Goal: Information Seeking & Learning: Learn about a topic

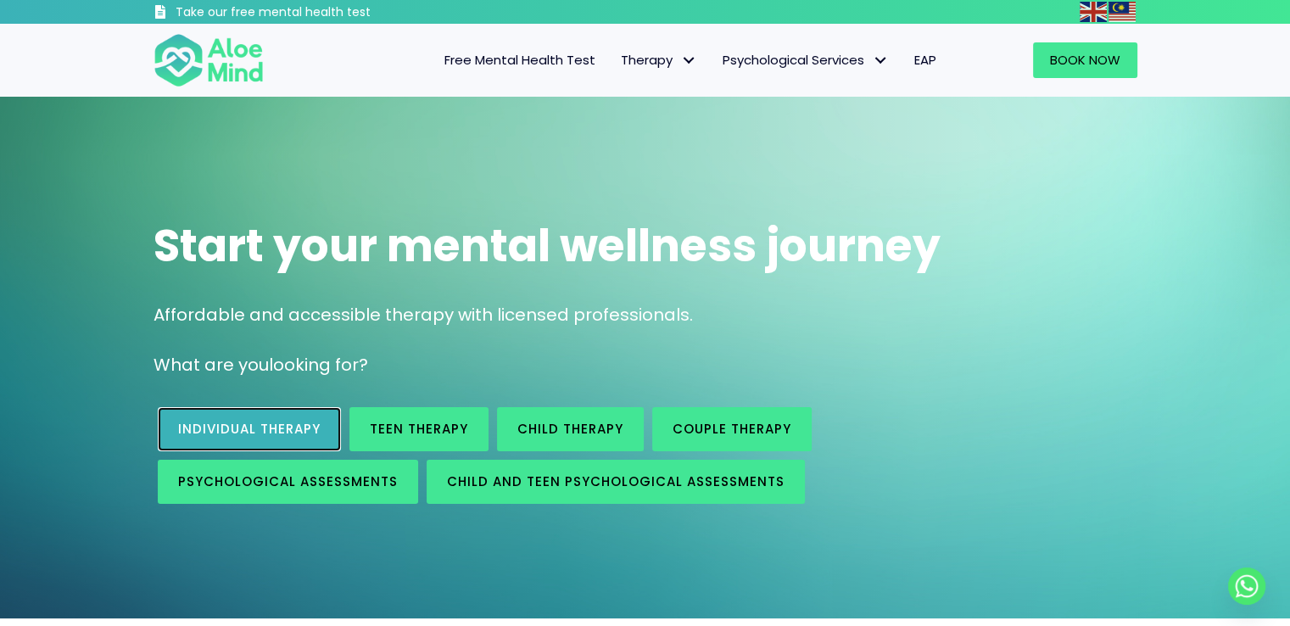
click at [295, 434] on span "Individual therapy" at bounding box center [249, 429] width 142 height 18
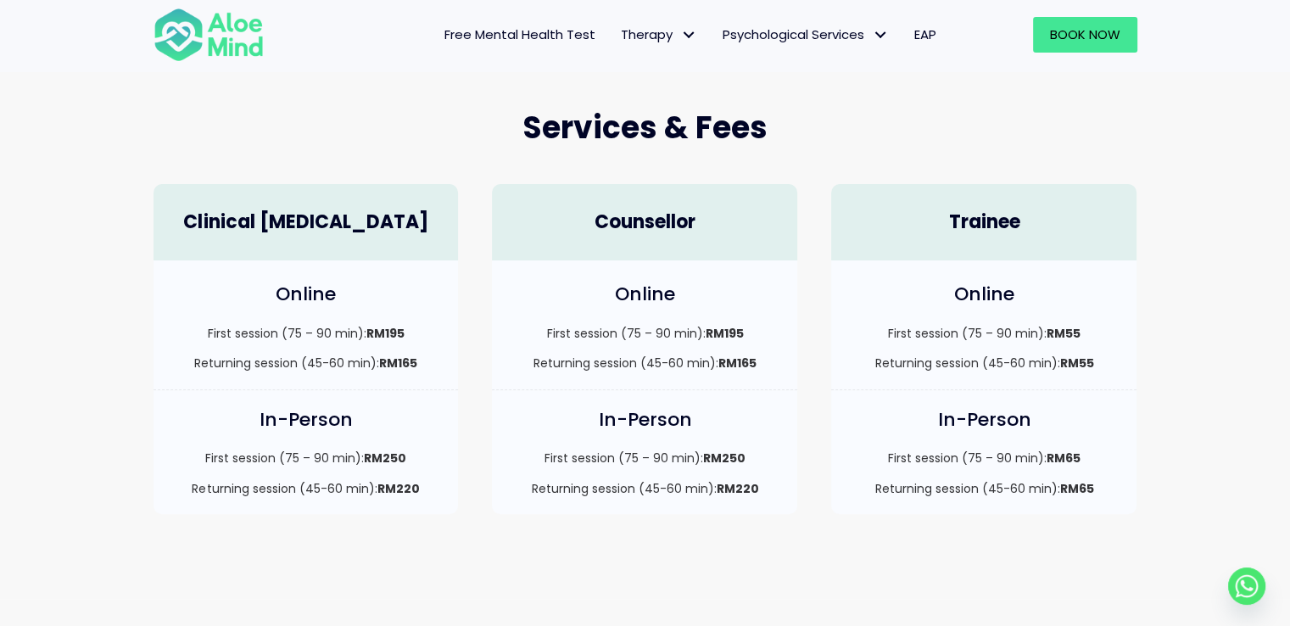
scroll to position [424, 0]
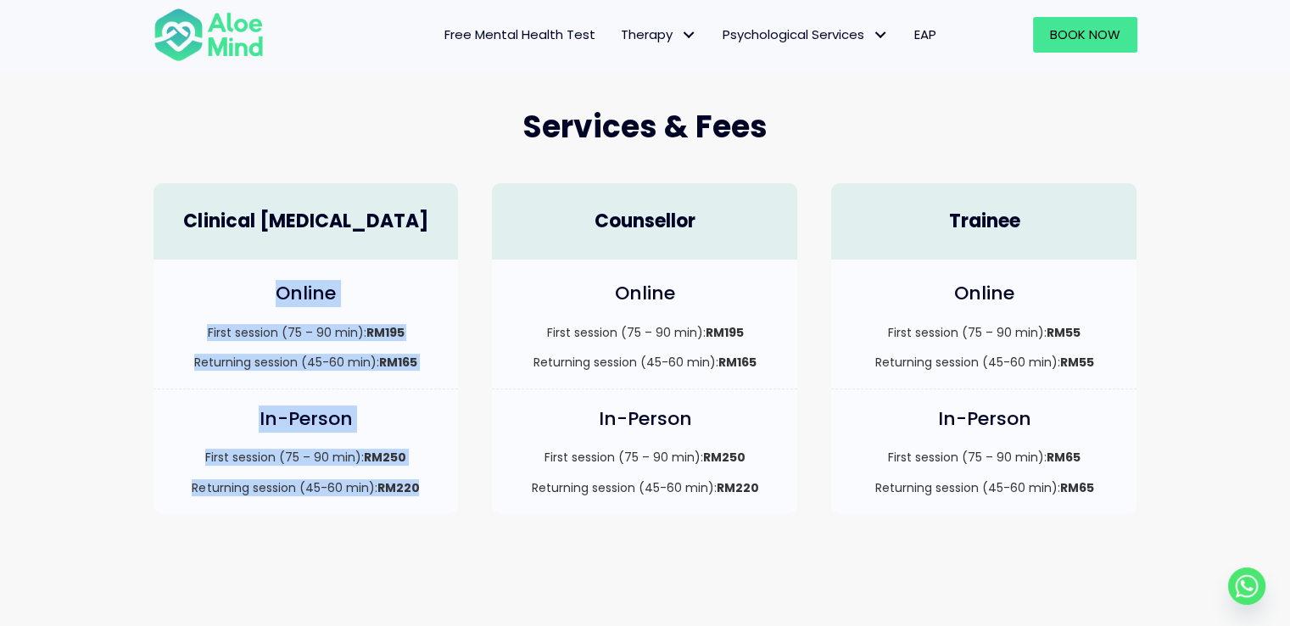
drag, startPoint x: 415, startPoint y: 483, endPoint x: 251, endPoint y: 285, distance: 257.3
click at [251, 285] on div "Clinical Psychologist Online First session (75 – 90 min): RM195 Returning sessi…" at bounding box center [306, 348] width 339 height 365
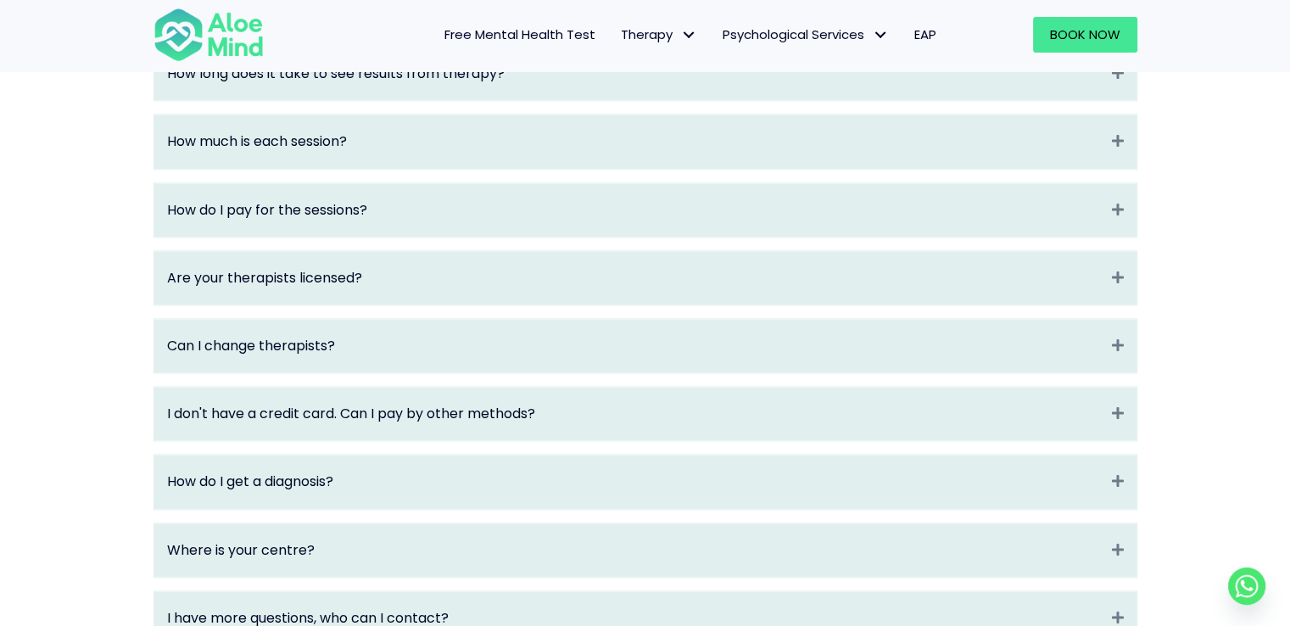
scroll to position [2205, 0]
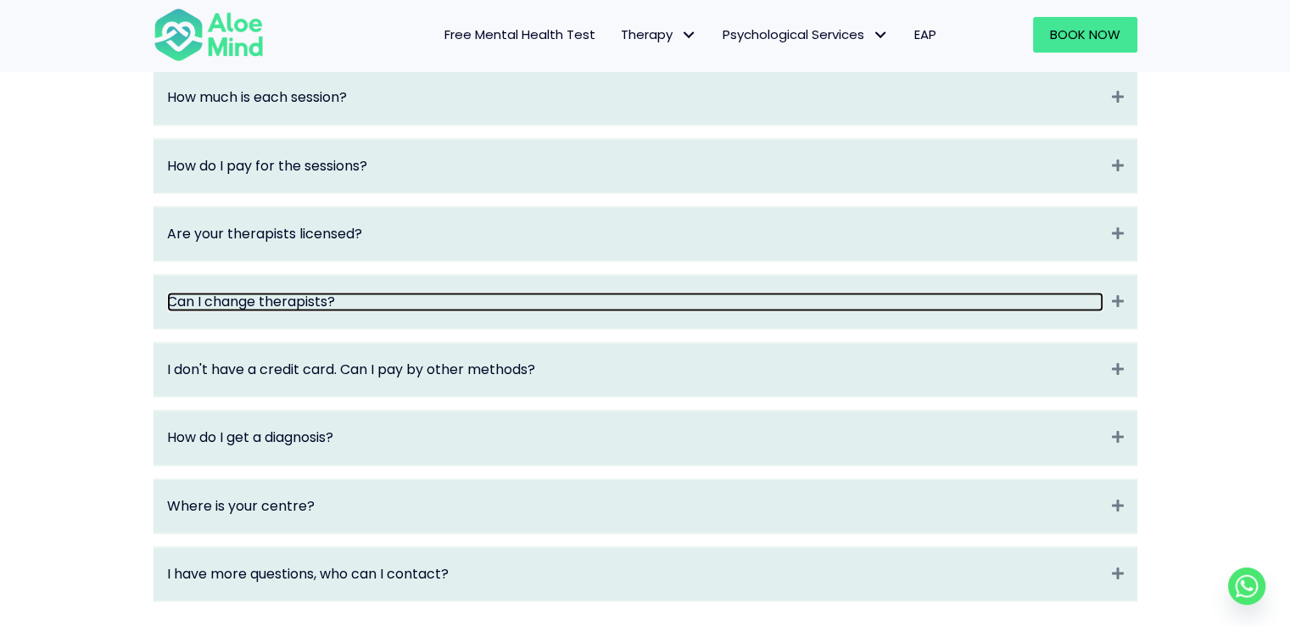
click at [635, 311] on link "Can I change therapists?" at bounding box center [635, 302] width 936 height 20
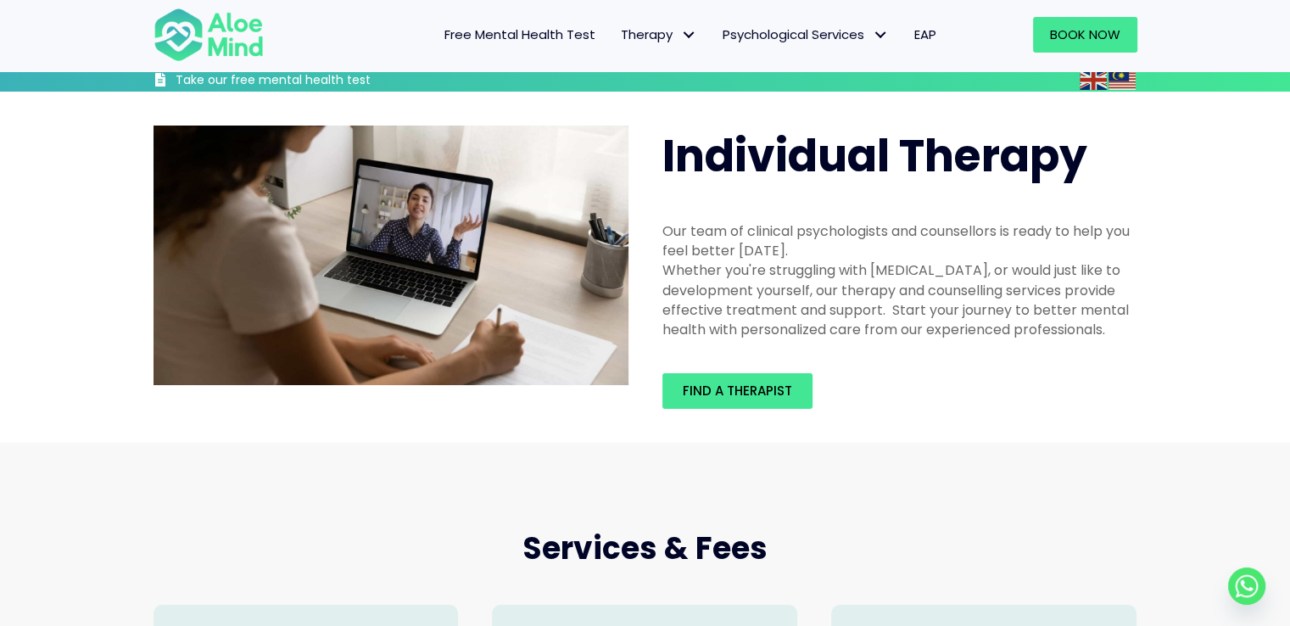
scroll to position [0, 0]
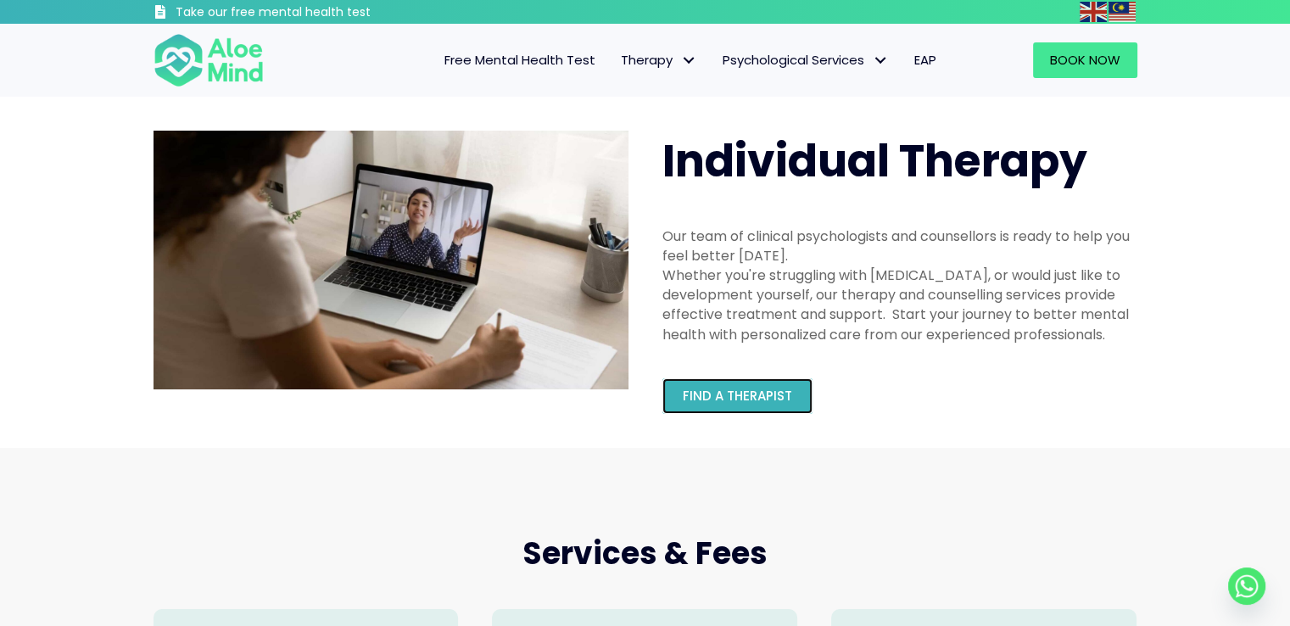
click at [724, 400] on span "Find a therapist" at bounding box center [737, 396] width 109 height 18
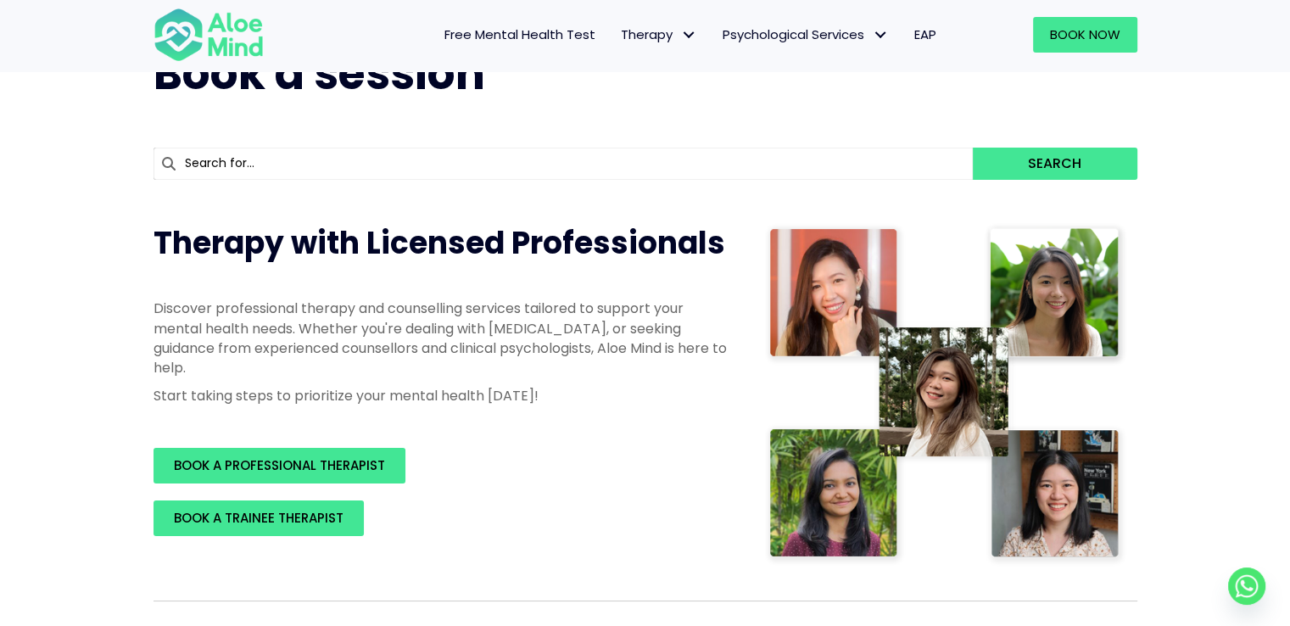
scroll to position [170, 0]
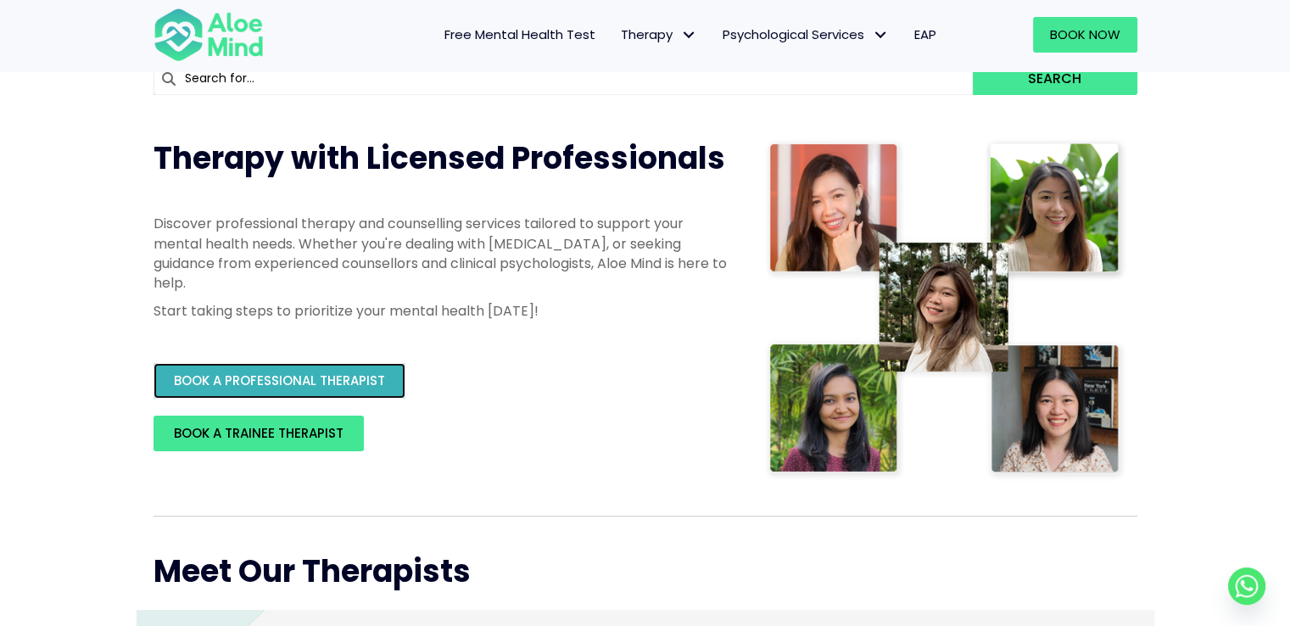
click at [377, 380] on span "BOOK A PROFESSIONAL THERAPIST" at bounding box center [279, 381] width 211 height 18
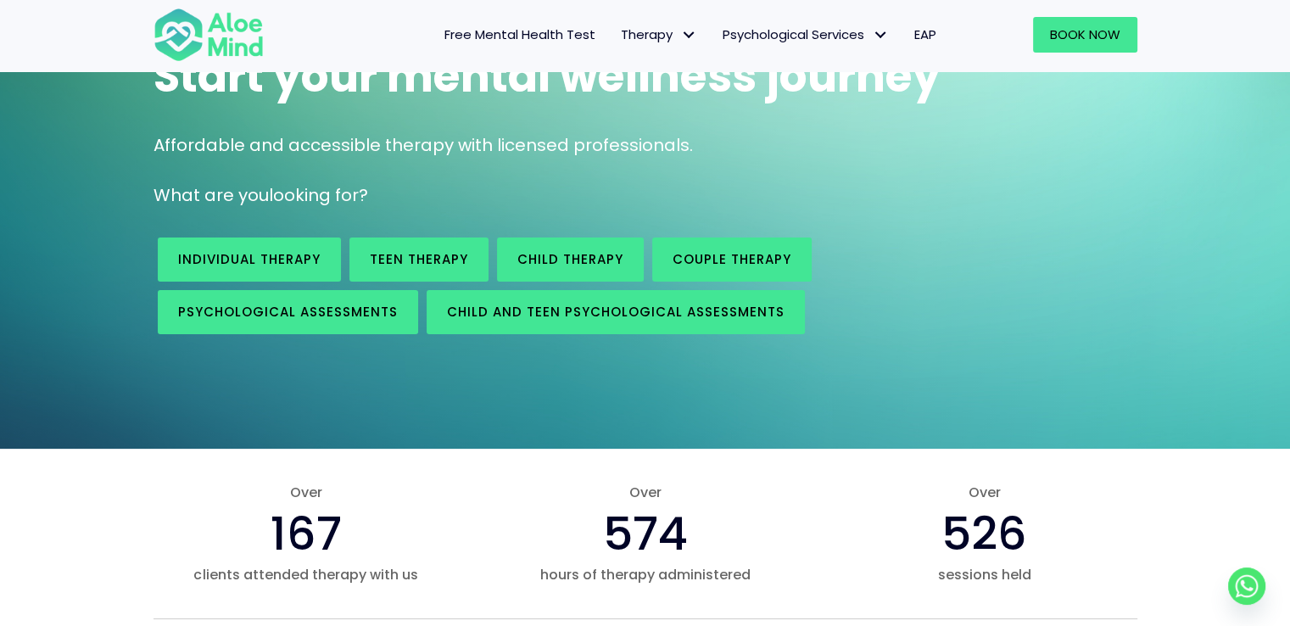
scroll to position [170, 0]
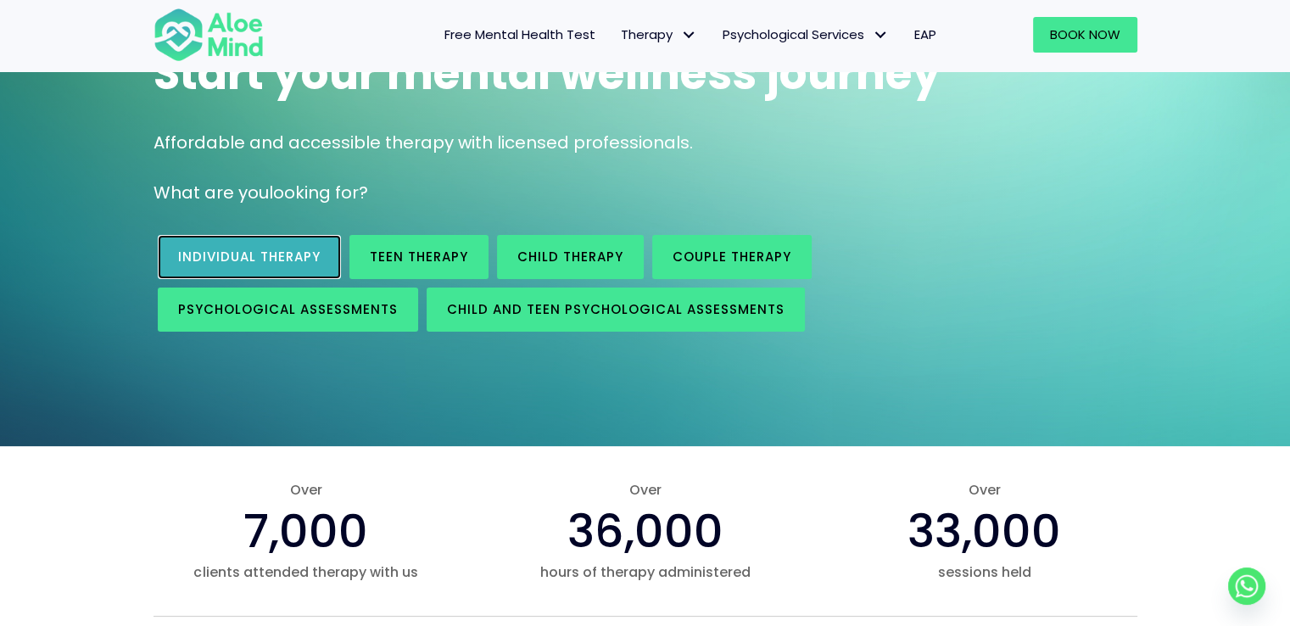
click at [277, 258] on span "Individual therapy" at bounding box center [249, 257] width 142 height 18
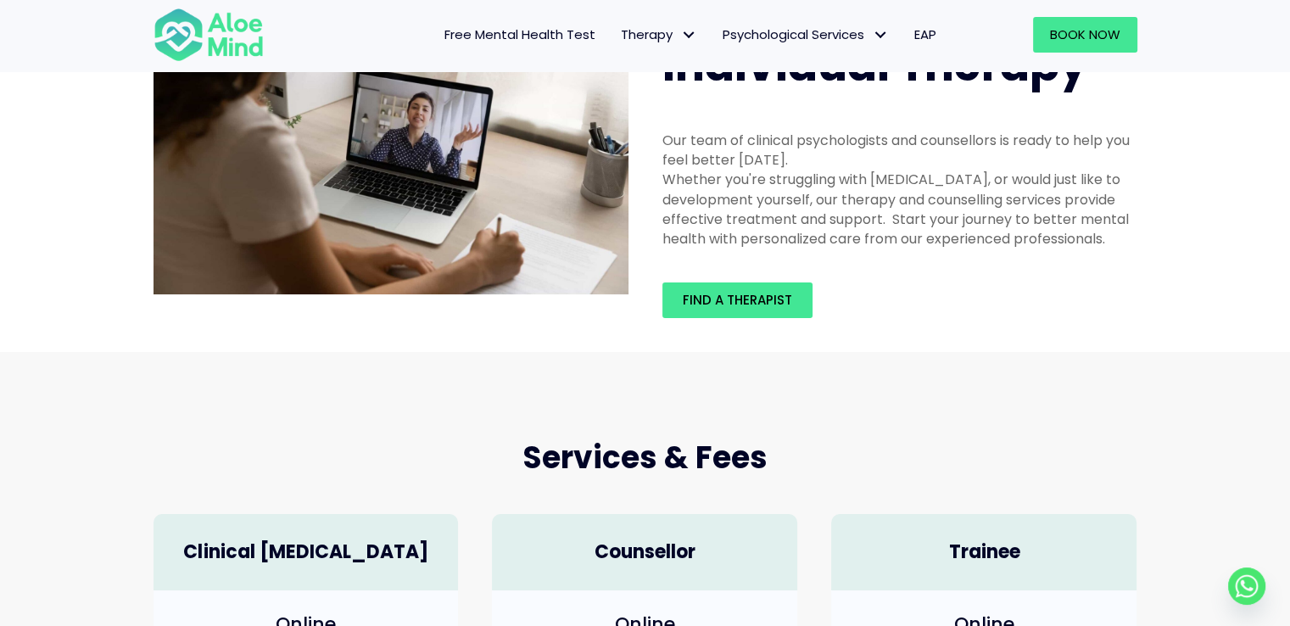
scroll to position [85, 0]
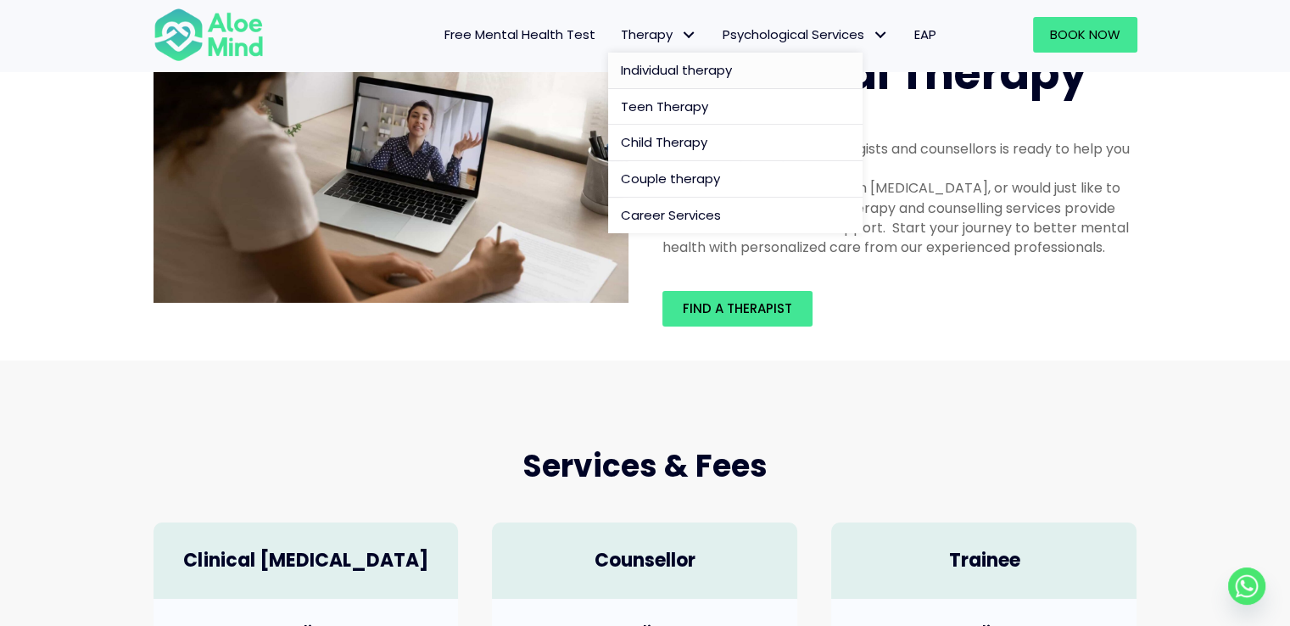
click at [684, 71] on span "Individual therapy" at bounding box center [676, 70] width 111 height 18
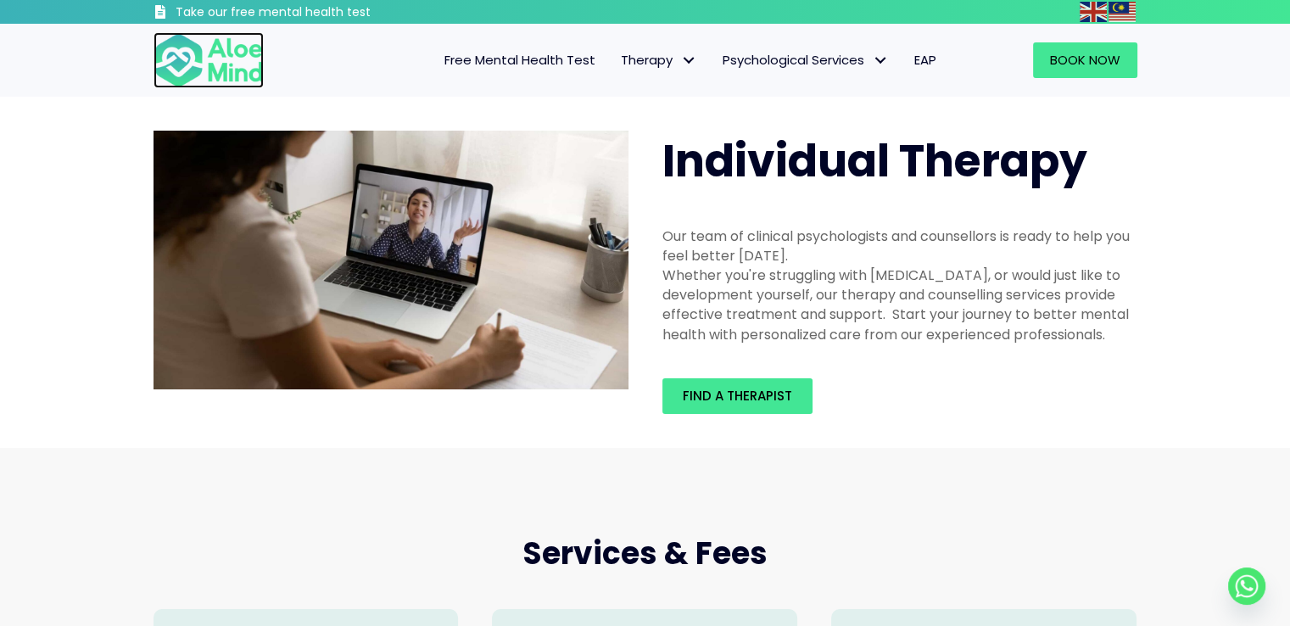
click at [207, 66] on img at bounding box center [209, 60] width 110 height 56
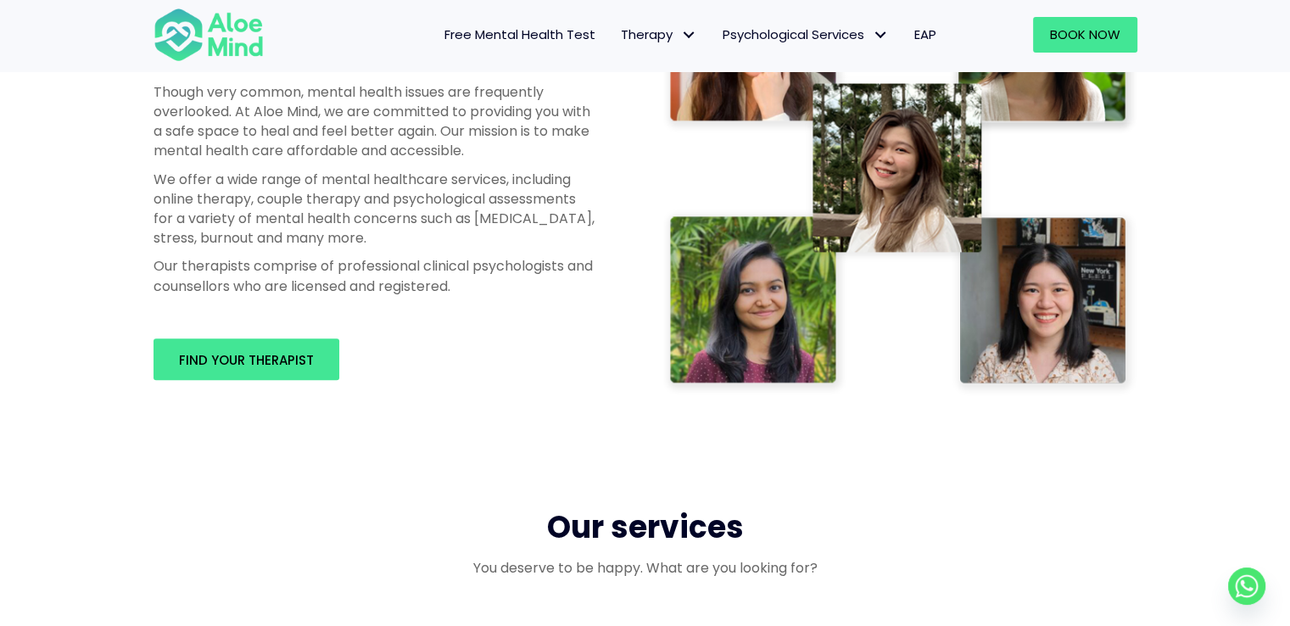
scroll to position [1103, 0]
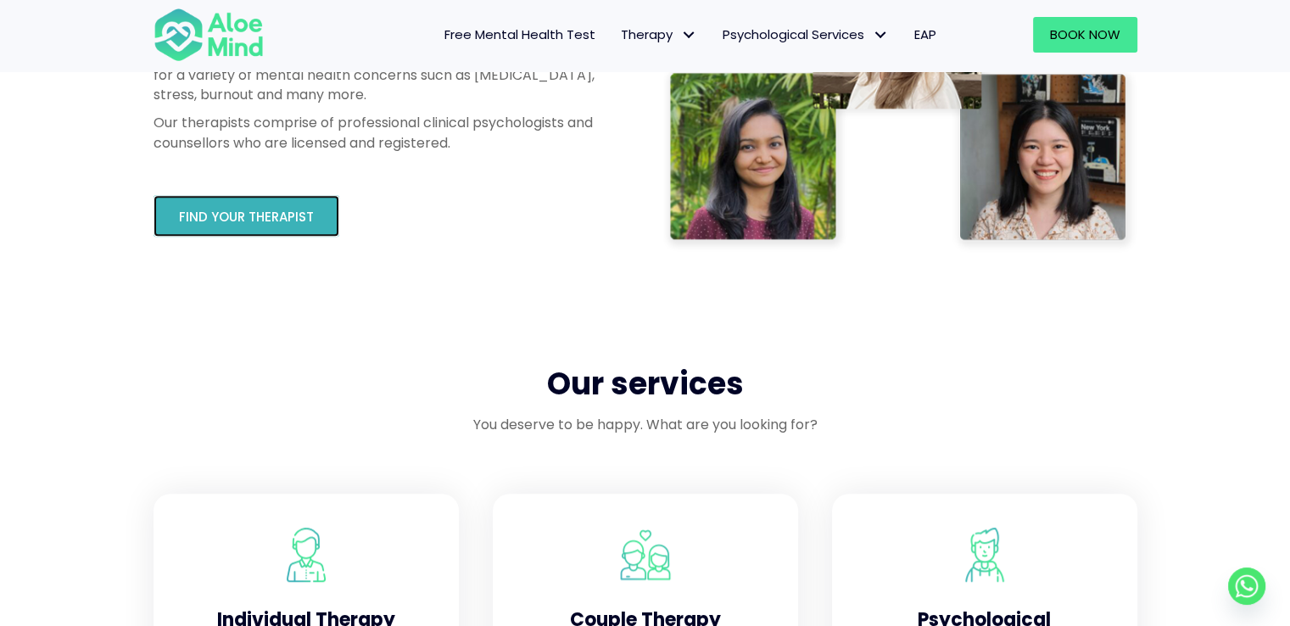
click at [288, 213] on span "Find your therapist" at bounding box center [246, 217] width 135 height 18
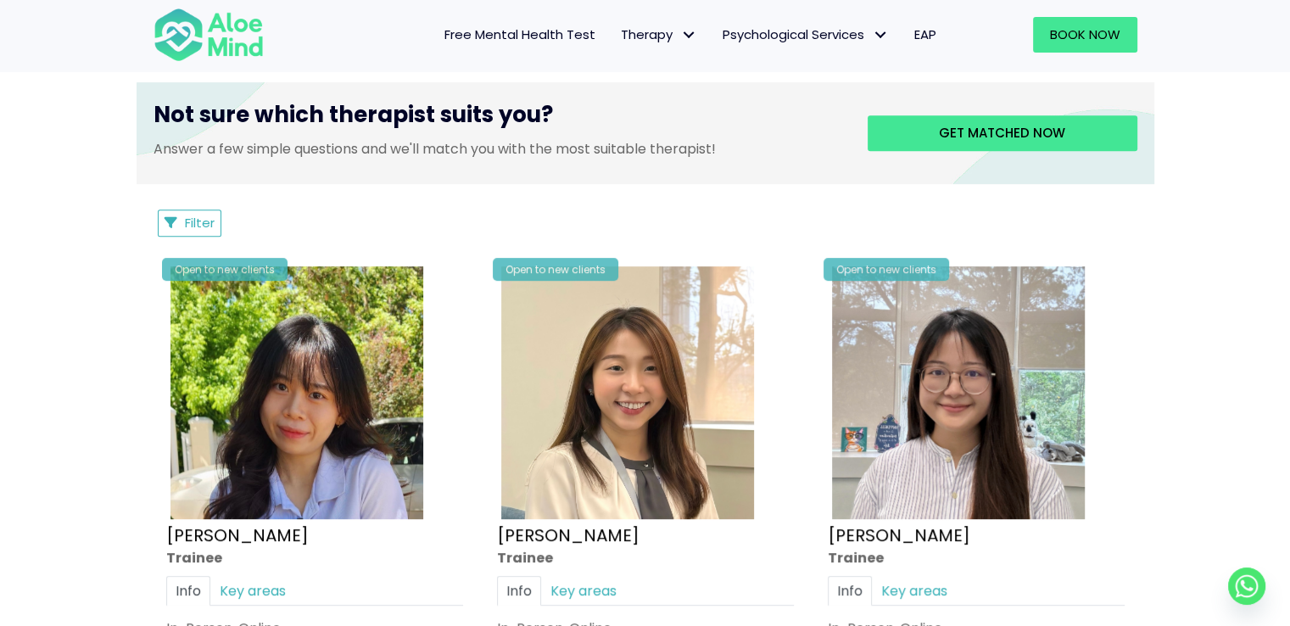
scroll to position [679, 0]
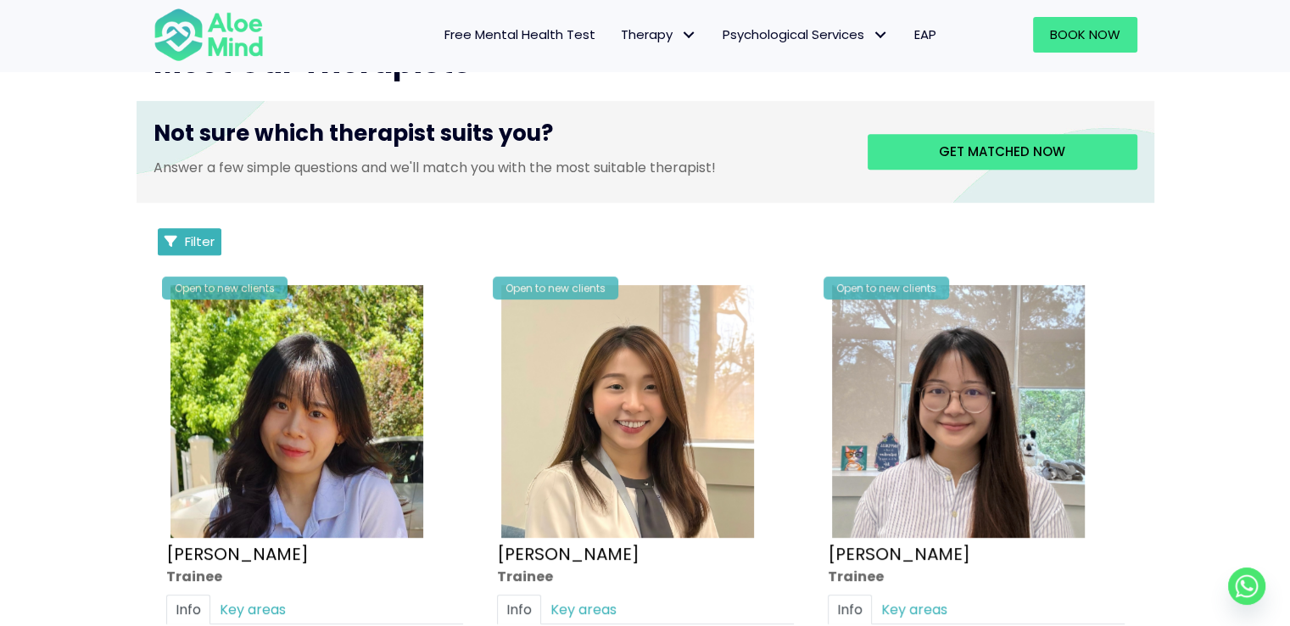
click at [199, 241] on span "Filter" at bounding box center [200, 241] width 30 height 18
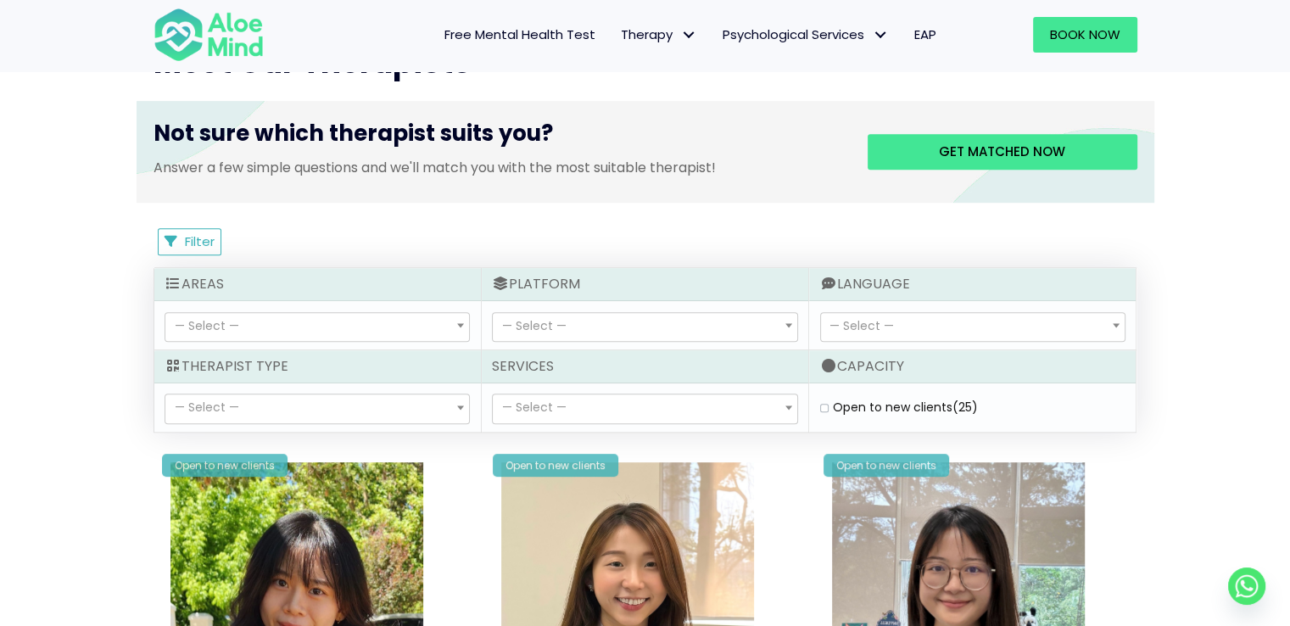
click at [390, 414] on span "— Select —" at bounding box center [317, 408] width 304 height 29
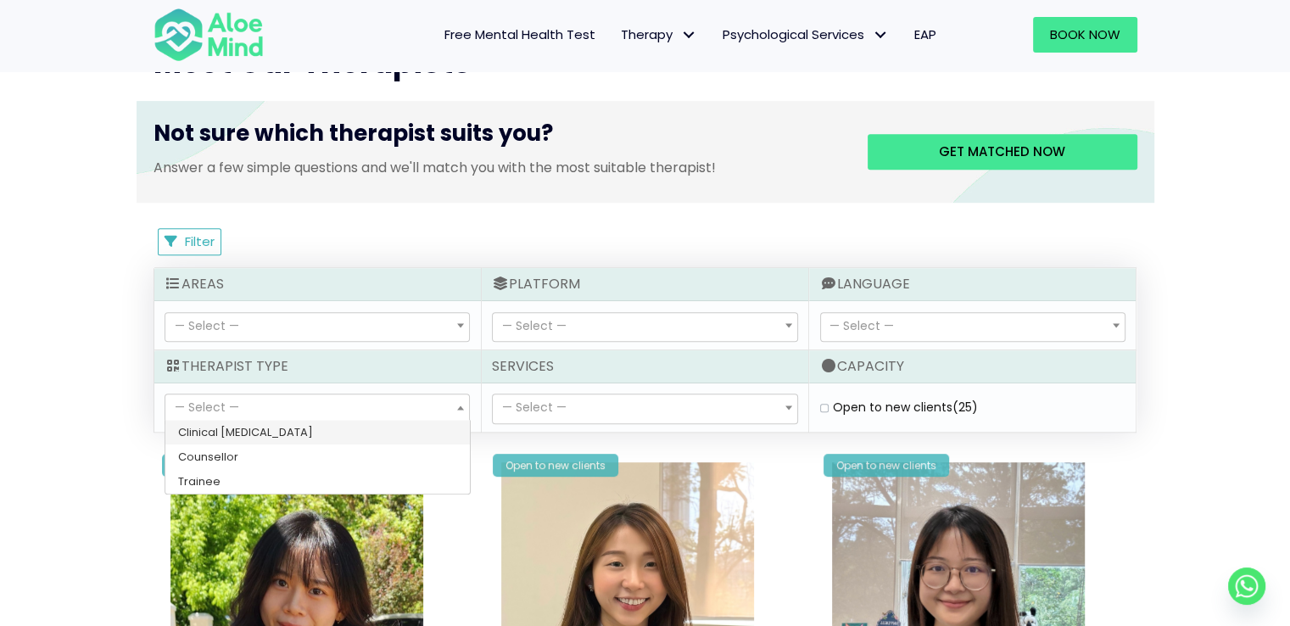
click at [551, 412] on span "— Select —" at bounding box center [534, 407] width 64 height 17
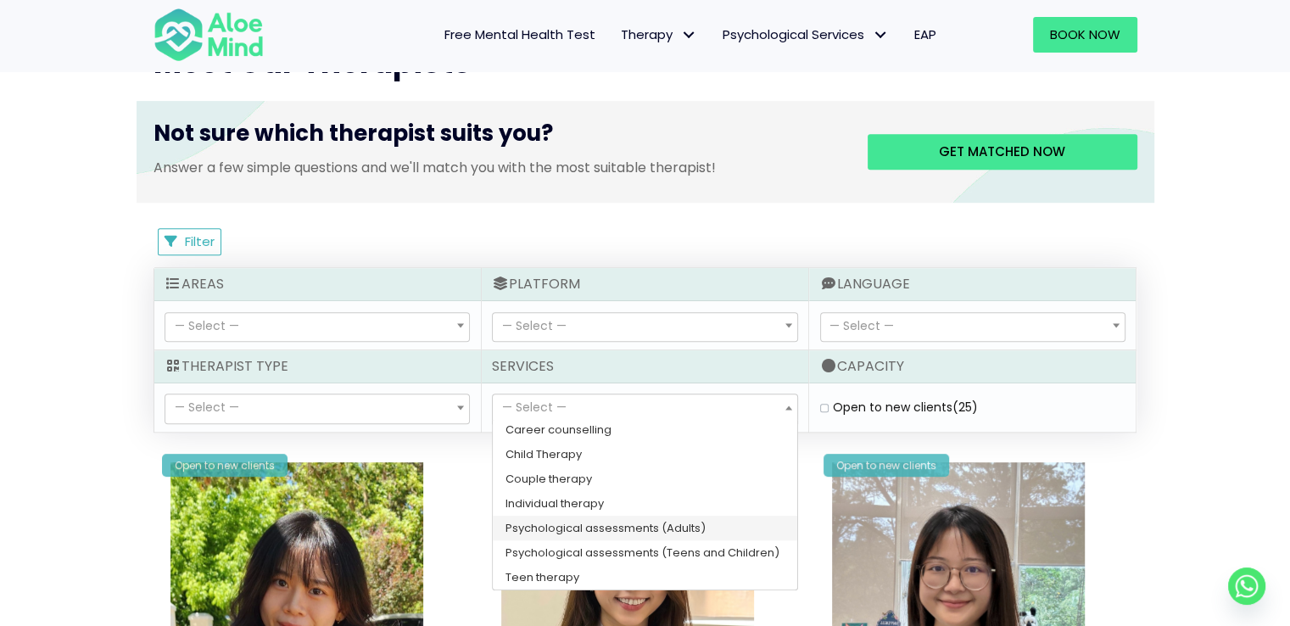
scroll to position [0, 0]
select select "148"
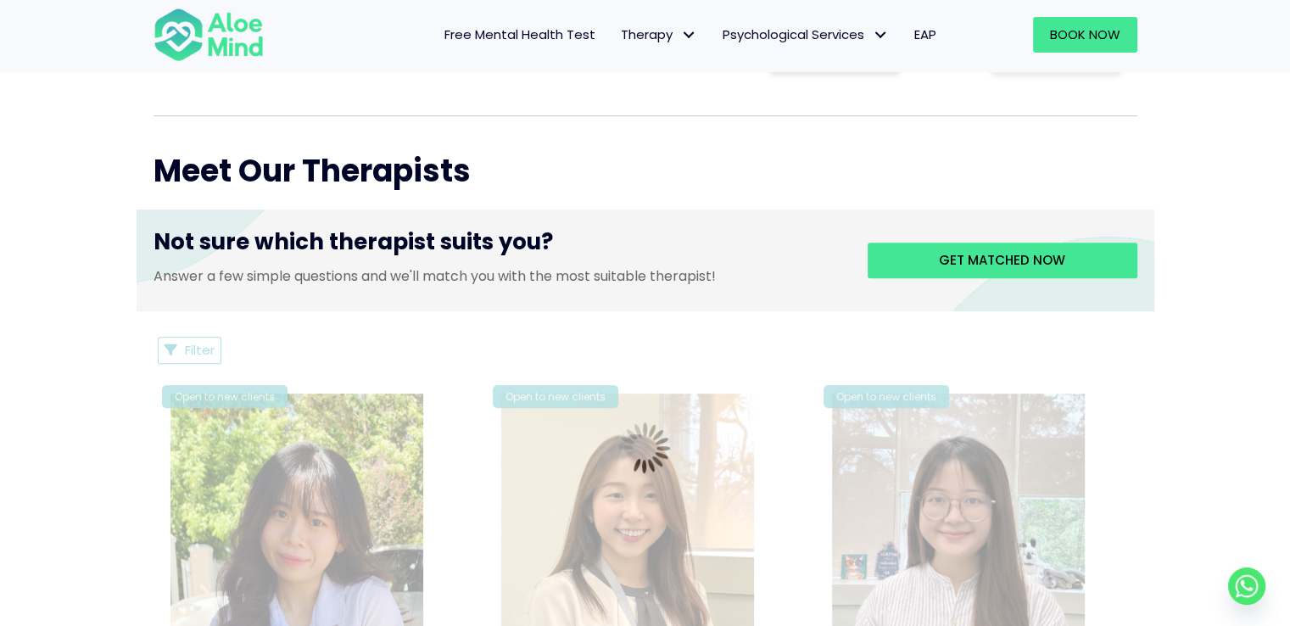
scroll to position [567, 0]
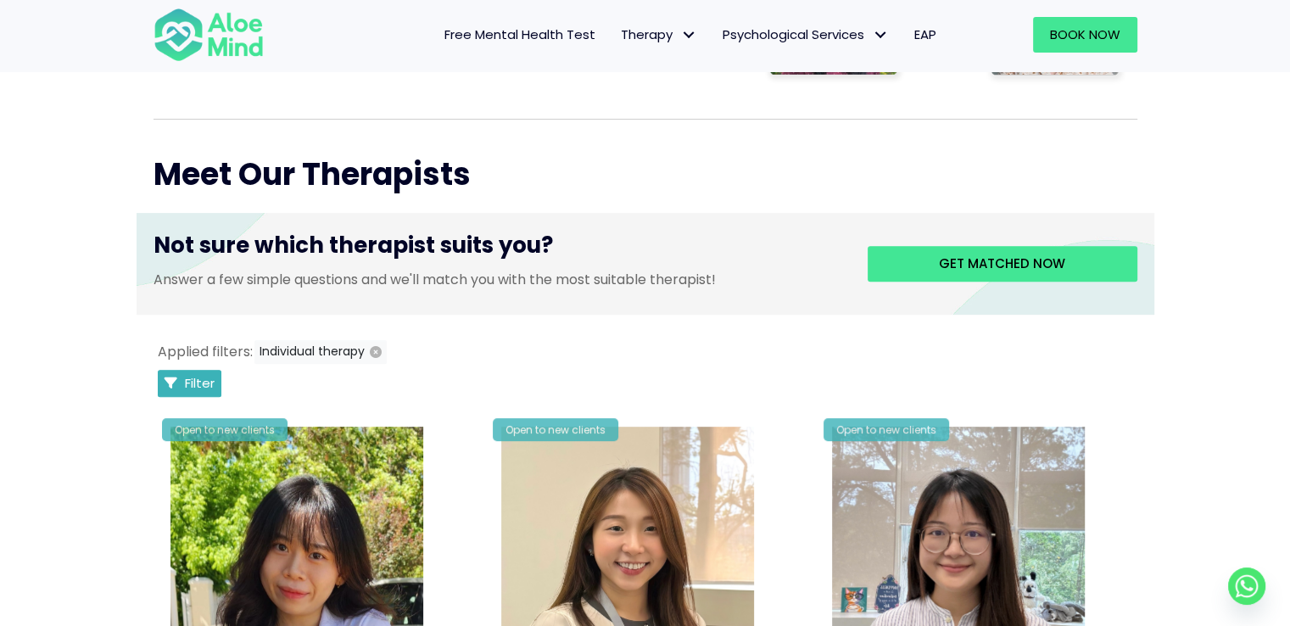
click at [176, 378] on button "Filter" at bounding box center [190, 383] width 64 height 27
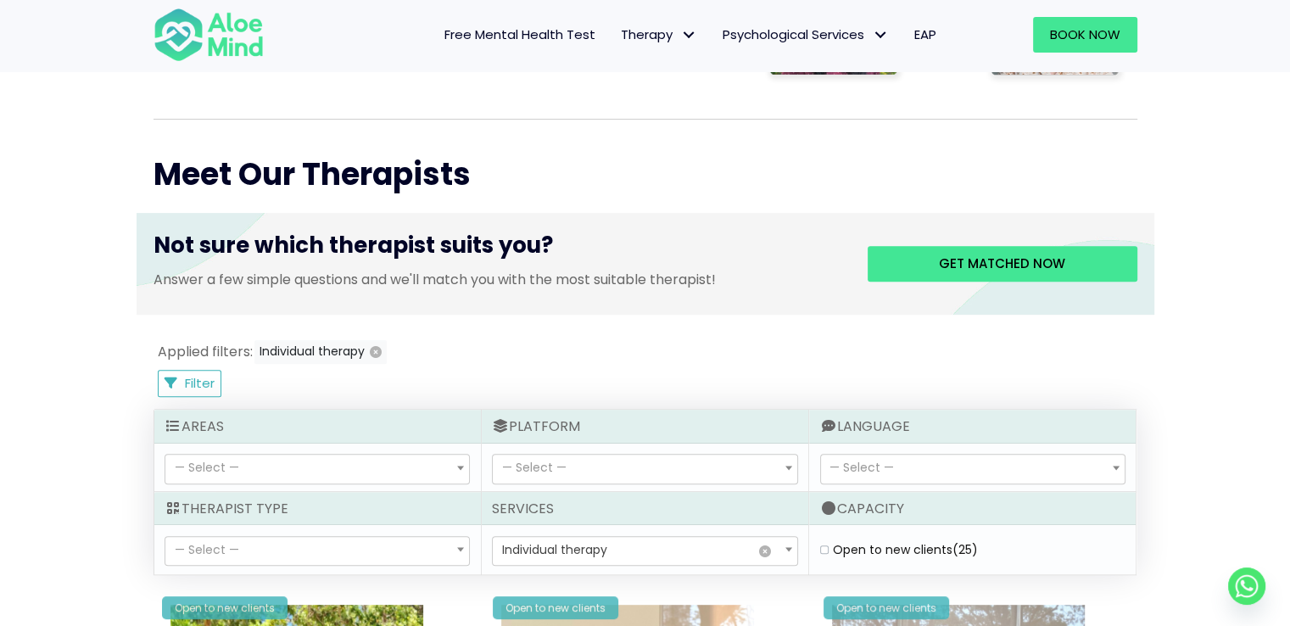
click at [833, 547] on label "Open to new clients (25)" at bounding box center [905, 549] width 145 height 17
click at [821, 547] on clients "Open to new clients (25)" at bounding box center [824, 550] width 8 height 11
checkbox clients "true"
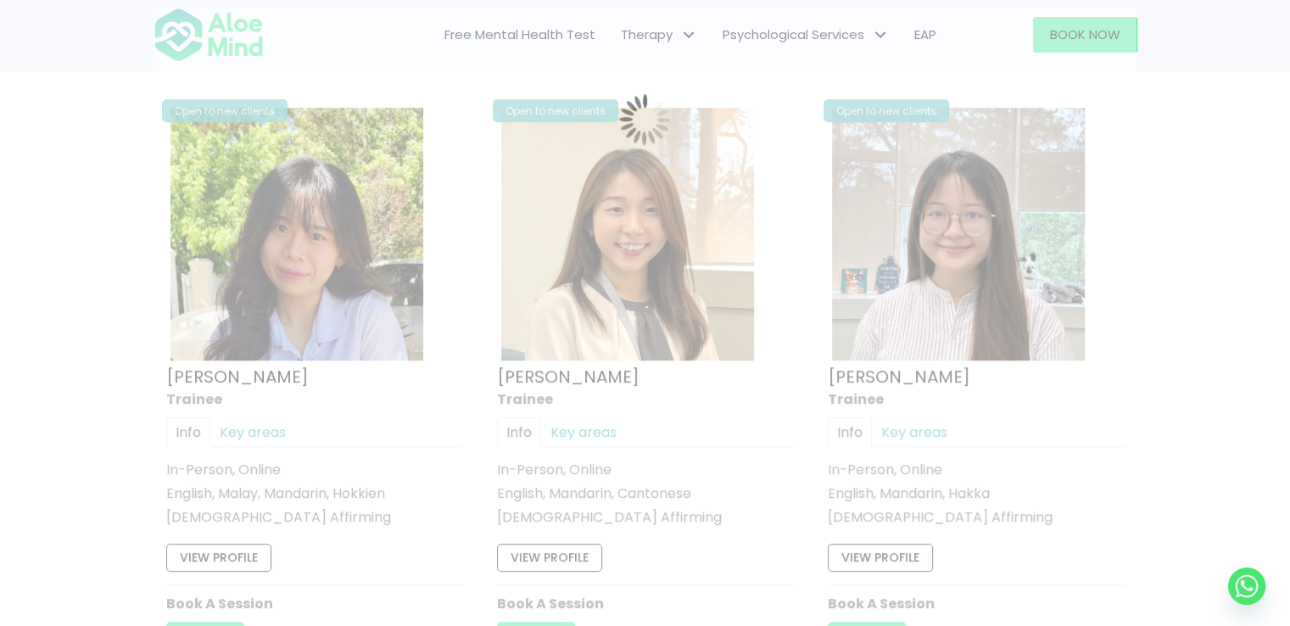
scroll to position [906, 0]
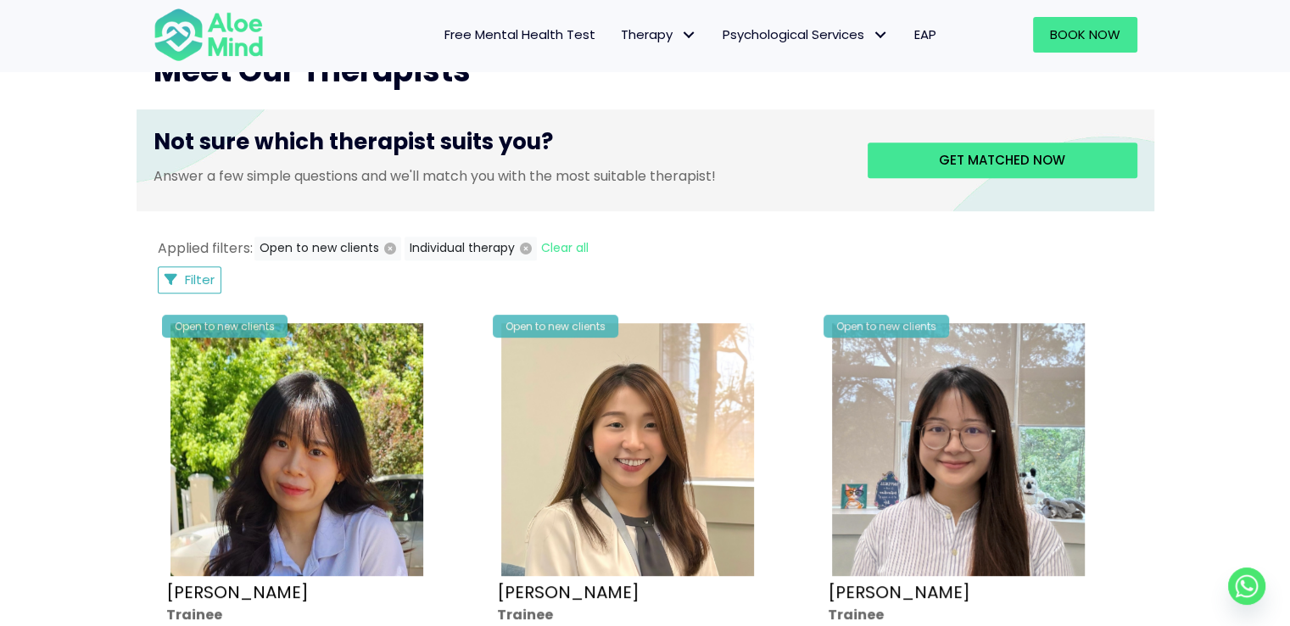
scroll to position [651, 0]
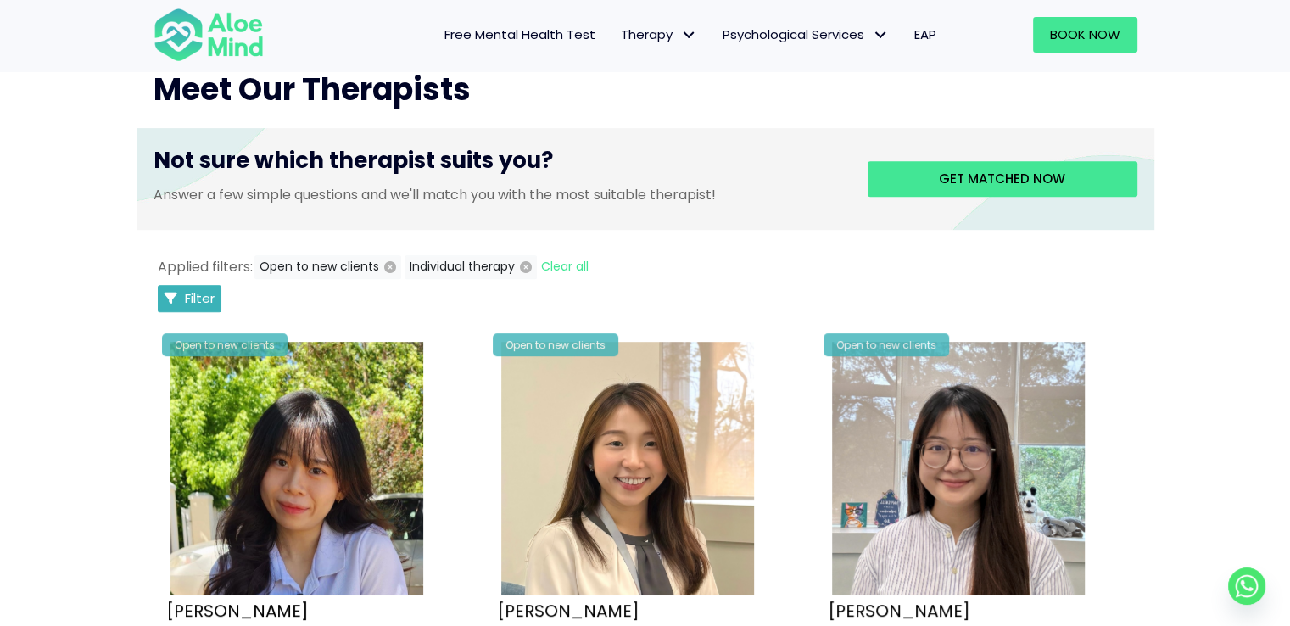
click at [190, 302] on span "Filter" at bounding box center [200, 298] width 30 height 18
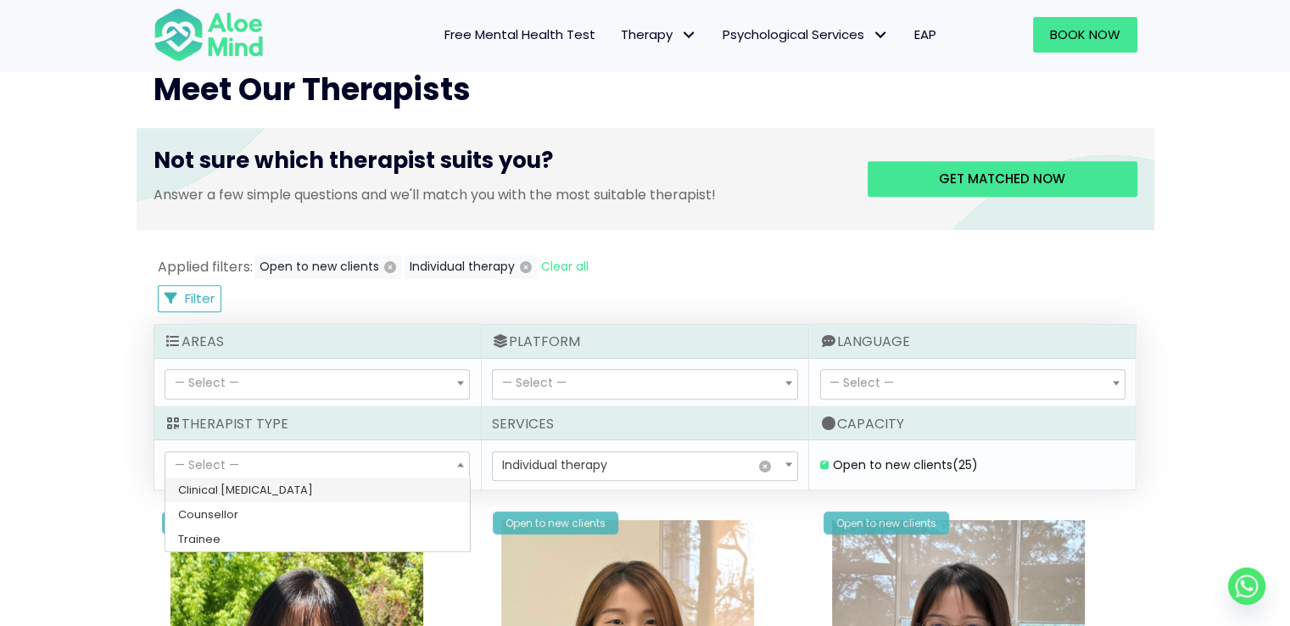
click at [238, 469] on span "— Select —" at bounding box center [317, 466] width 304 height 29
select select "36"
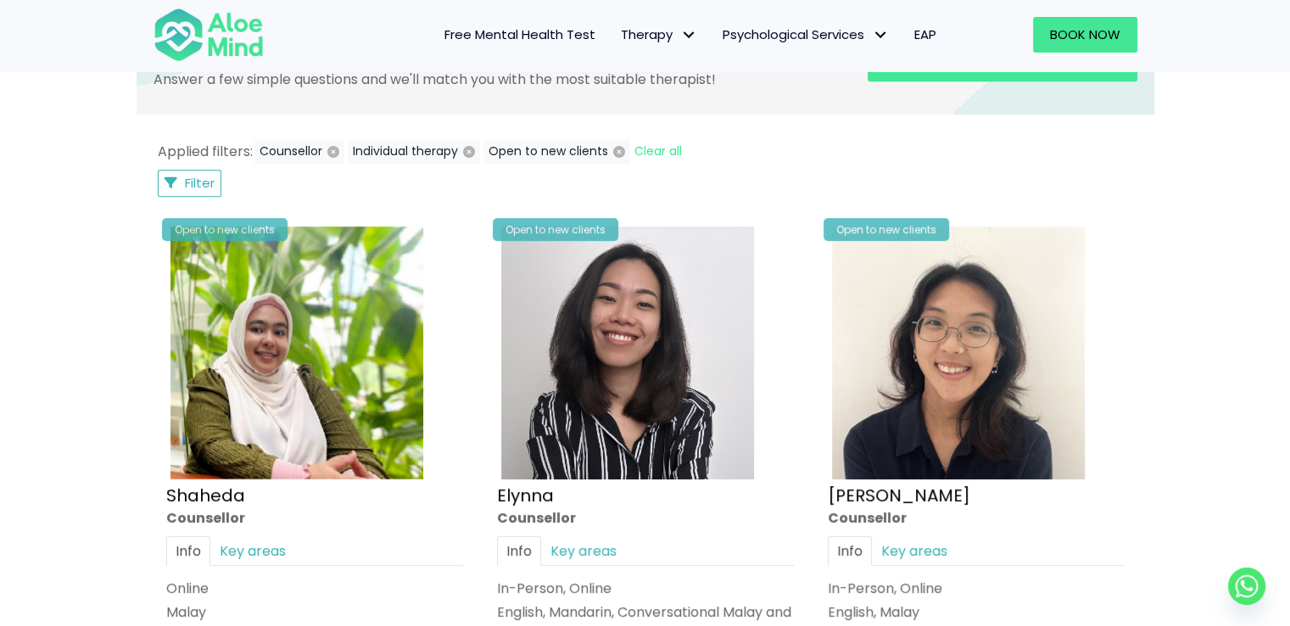
scroll to position [736, 0]
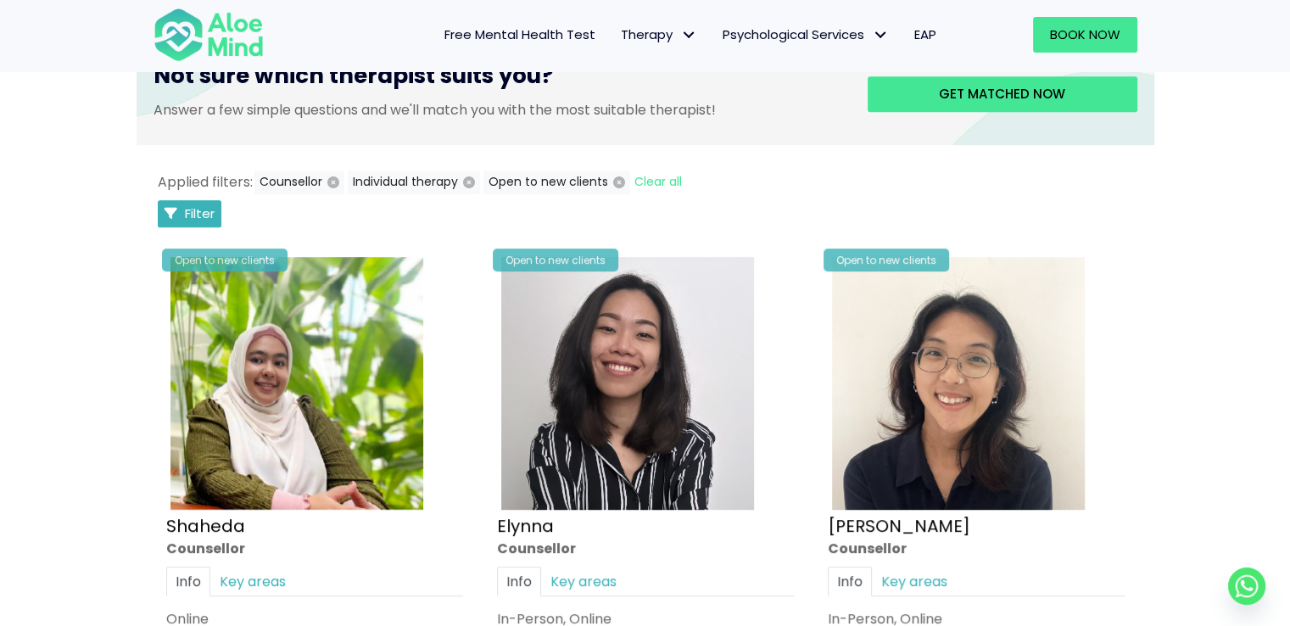
click at [193, 209] on span "Filter" at bounding box center [200, 213] width 30 height 18
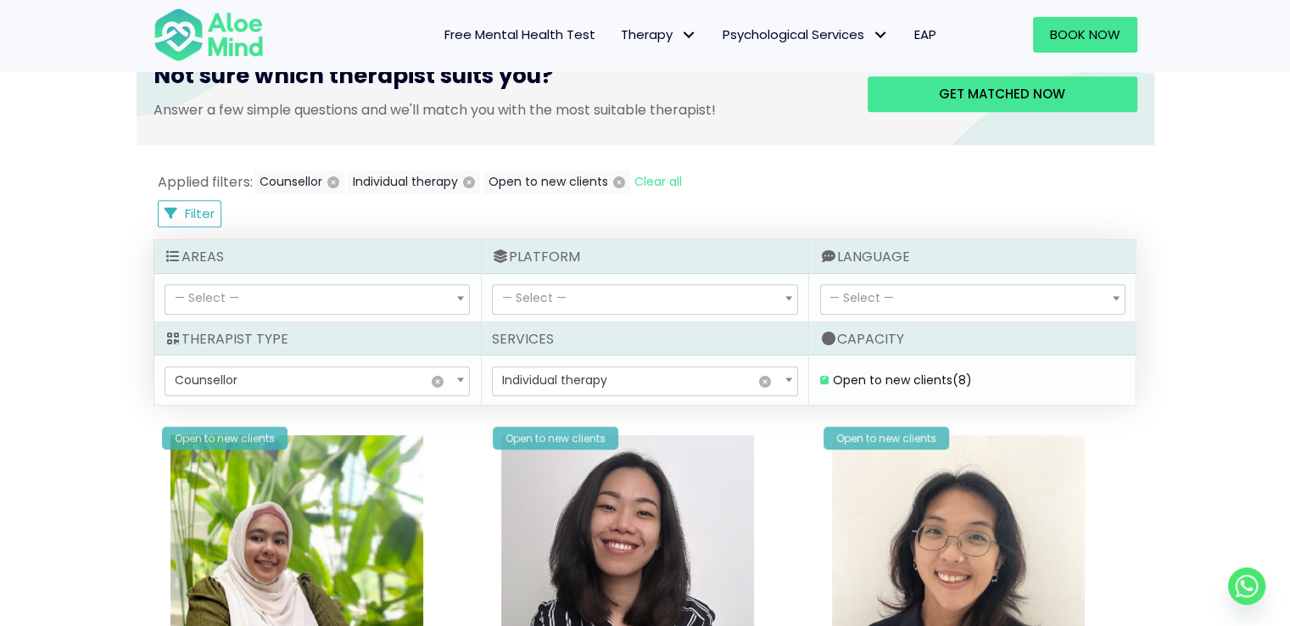
click at [257, 373] on span "× Counsellor" at bounding box center [317, 381] width 304 height 29
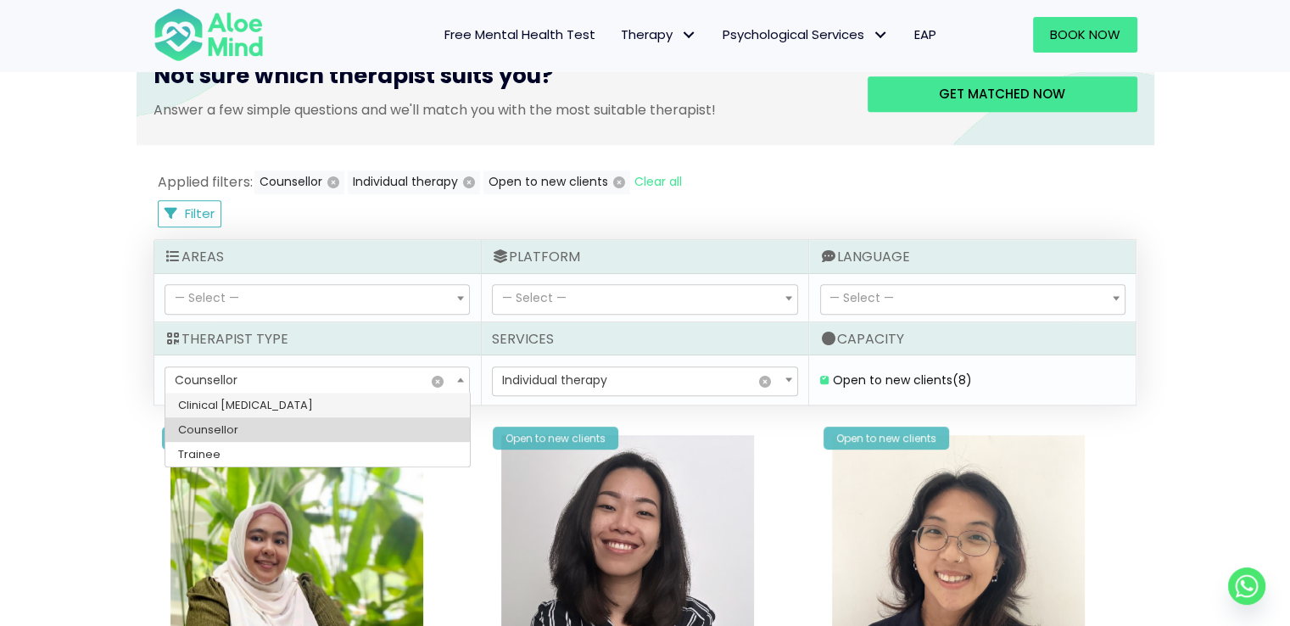
select select "15"
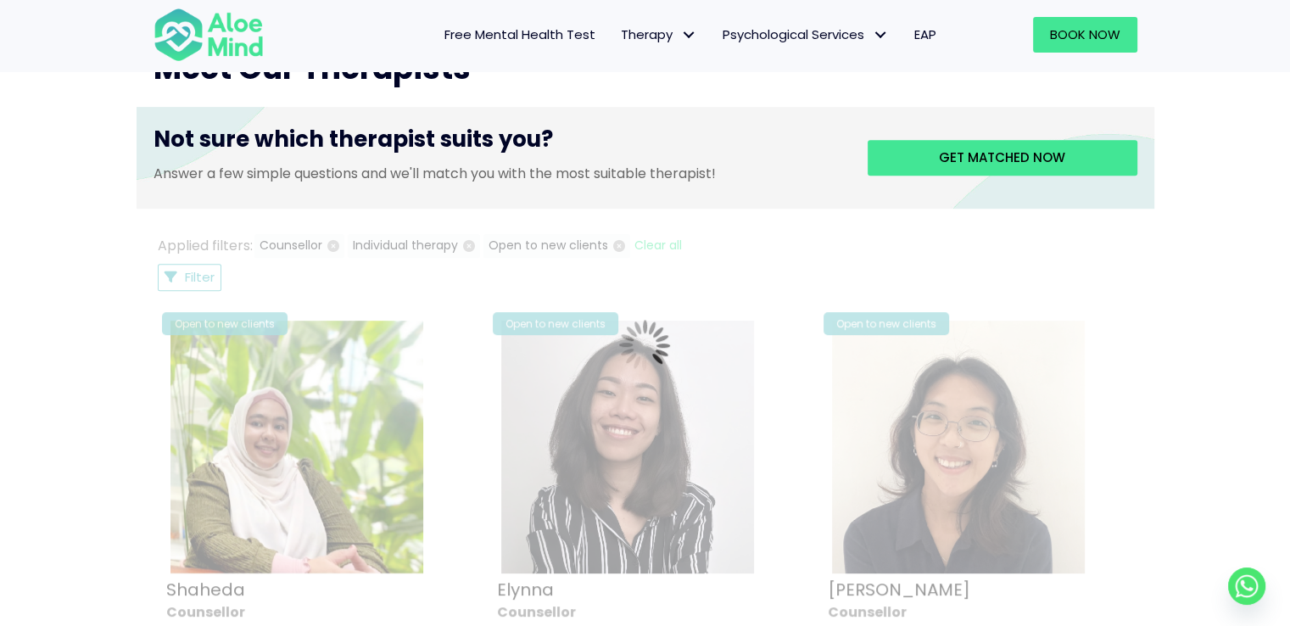
scroll to position [651, 0]
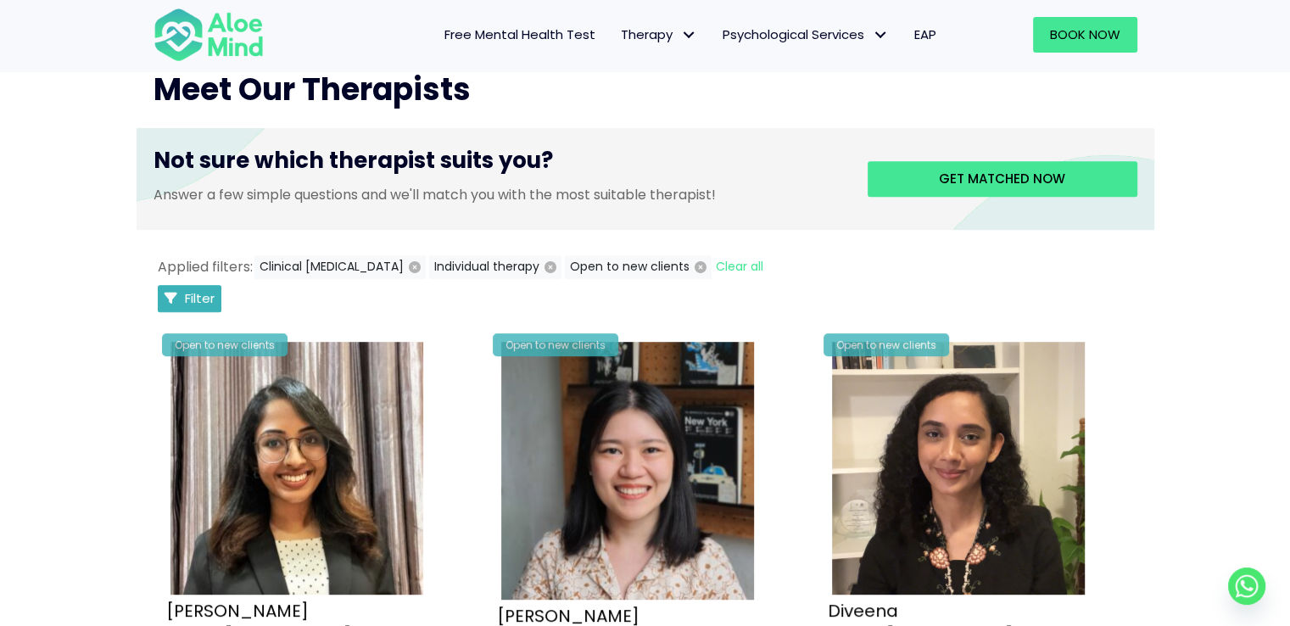
click at [203, 296] on span "Filter" at bounding box center [200, 298] width 30 height 18
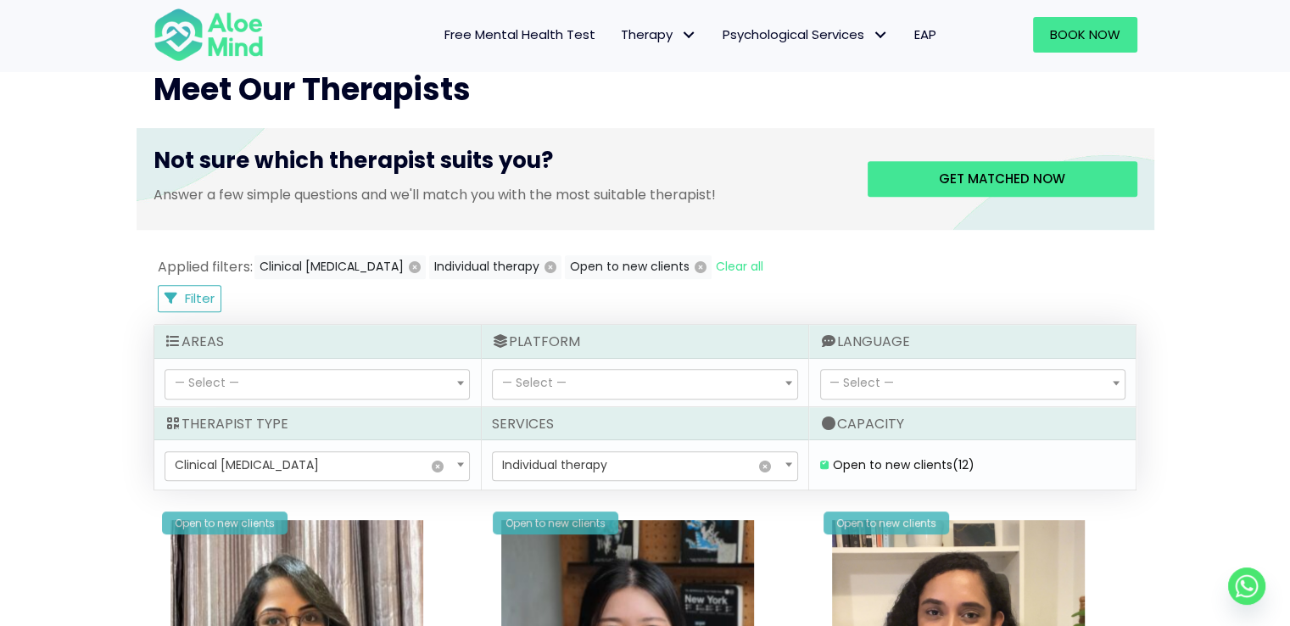
click at [891, 375] on span "— Select —" at bounding box center [862, 382] width 64 height 17
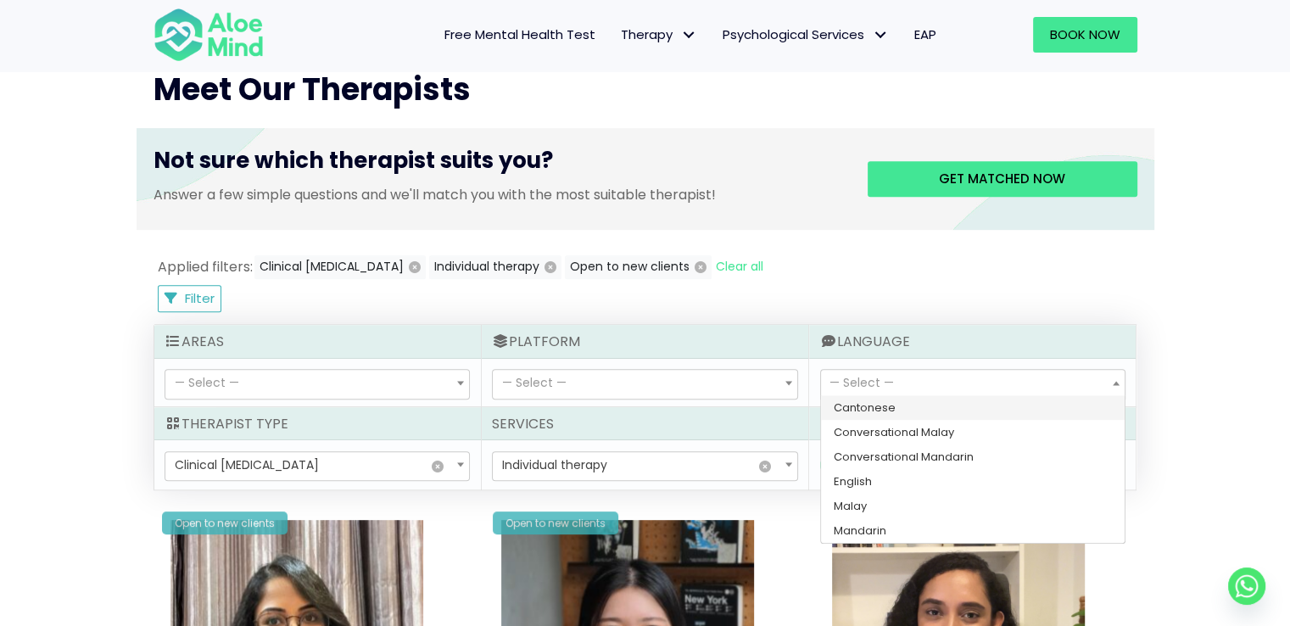
click at [693, 380] on span "— Select —" at bounding box center [645, 384] width 304 height 29
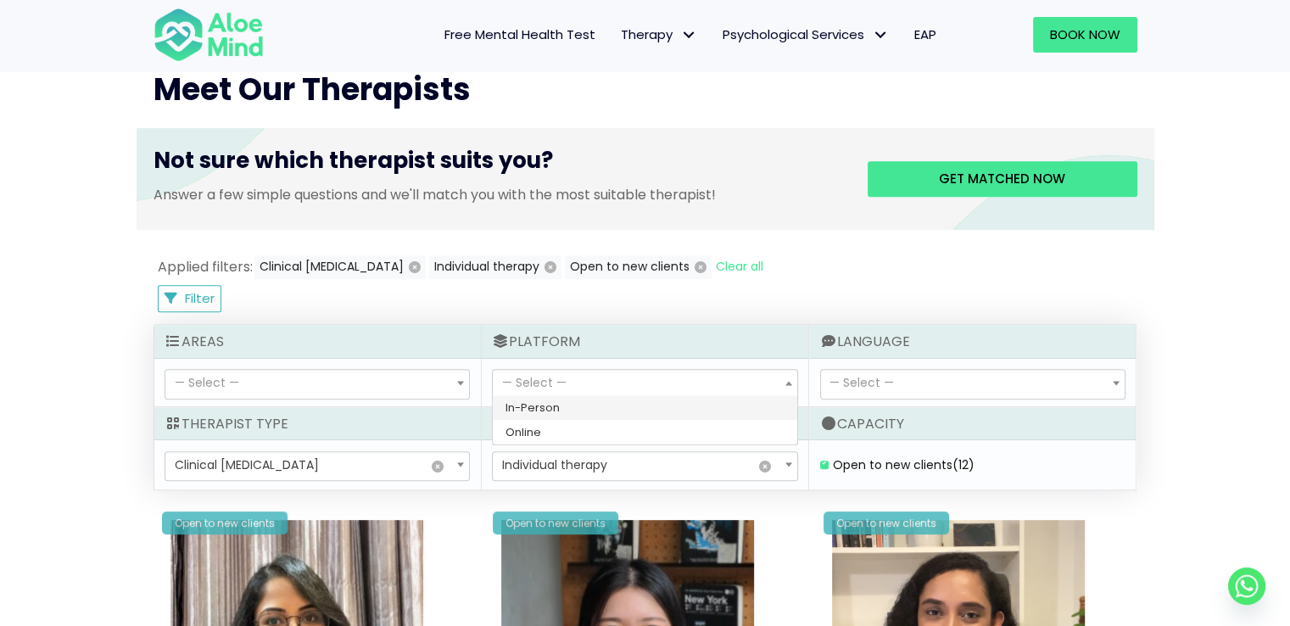
click at [411, 374] on span "— Select —" at bounding box center [317, 384] width 304 height 29
click at [536, 378] on span "— Select —" at bounding box center [534, 382] width 64 height 17
select select "72"
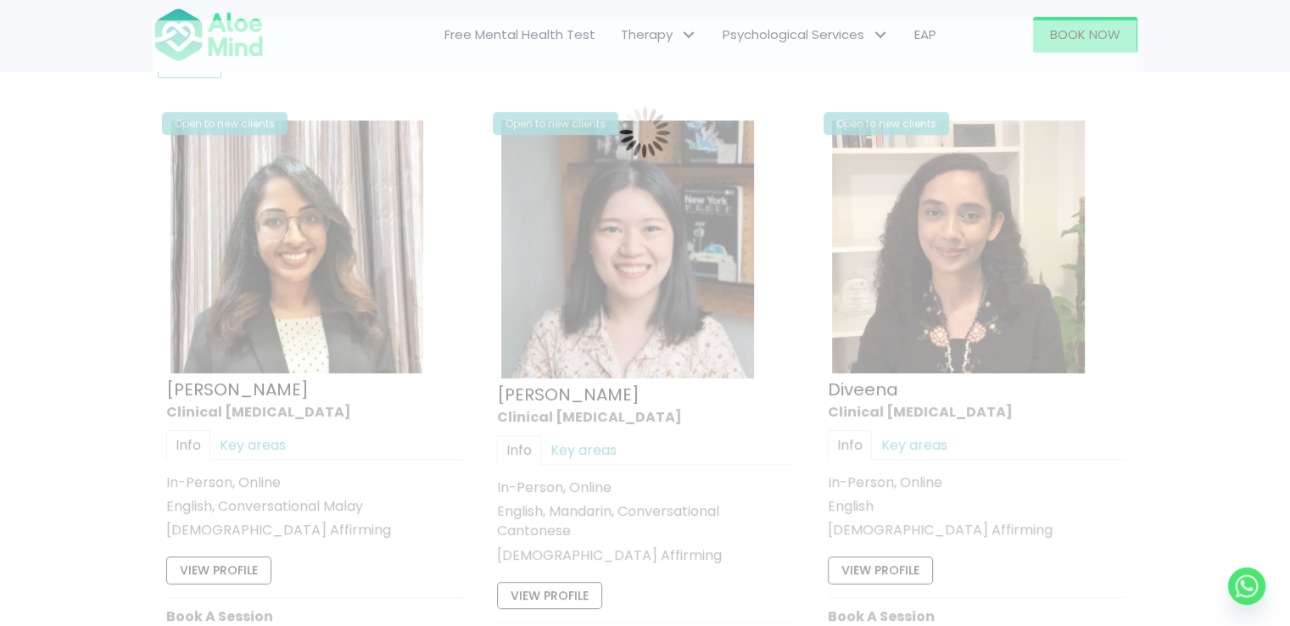
scroll to position [906, 0]
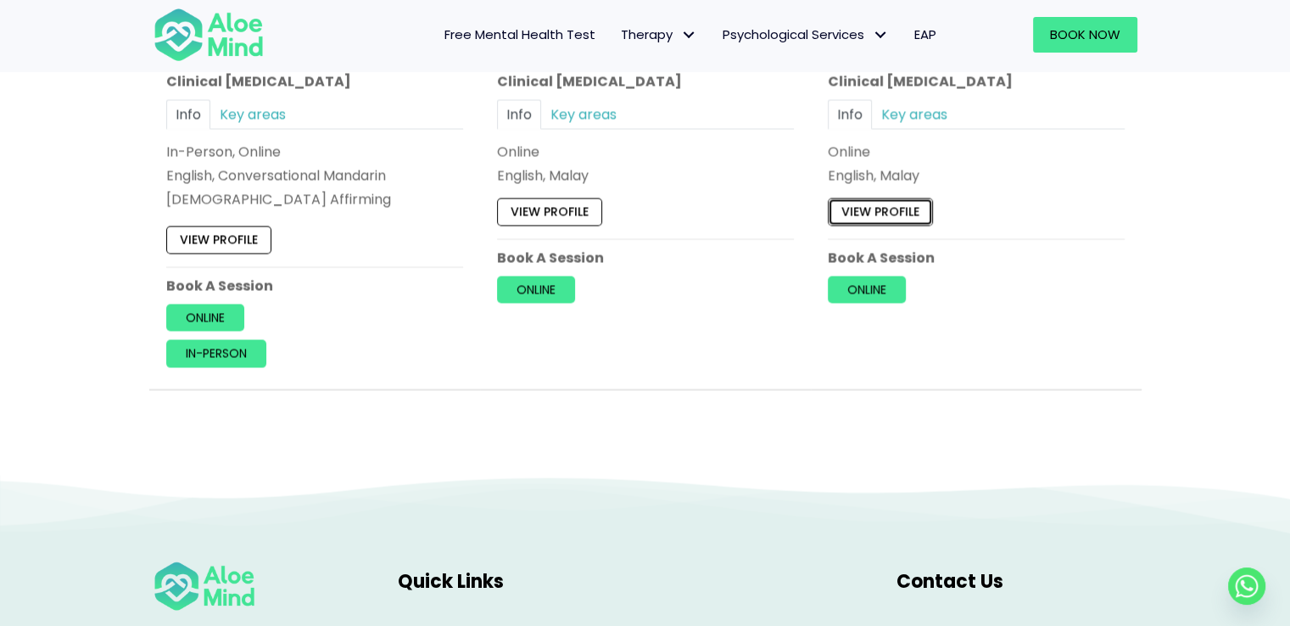
scroll to position [3450, 0]
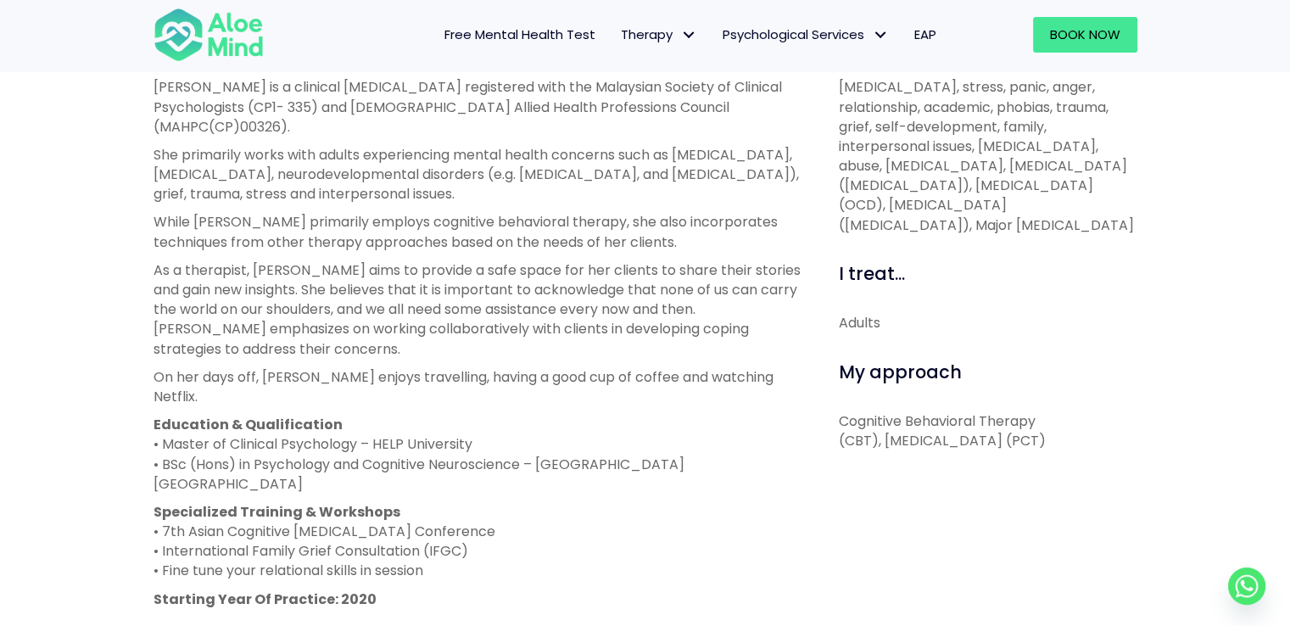
scroll to position [679, 0]
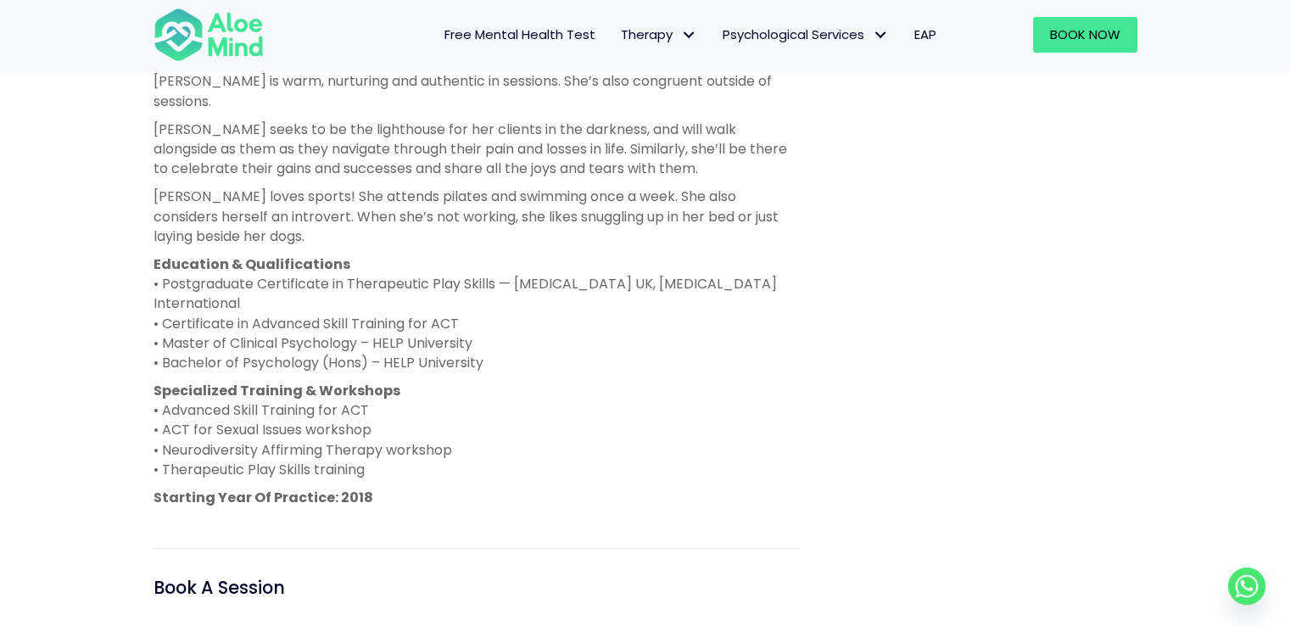
scroll to position [1018, 0]
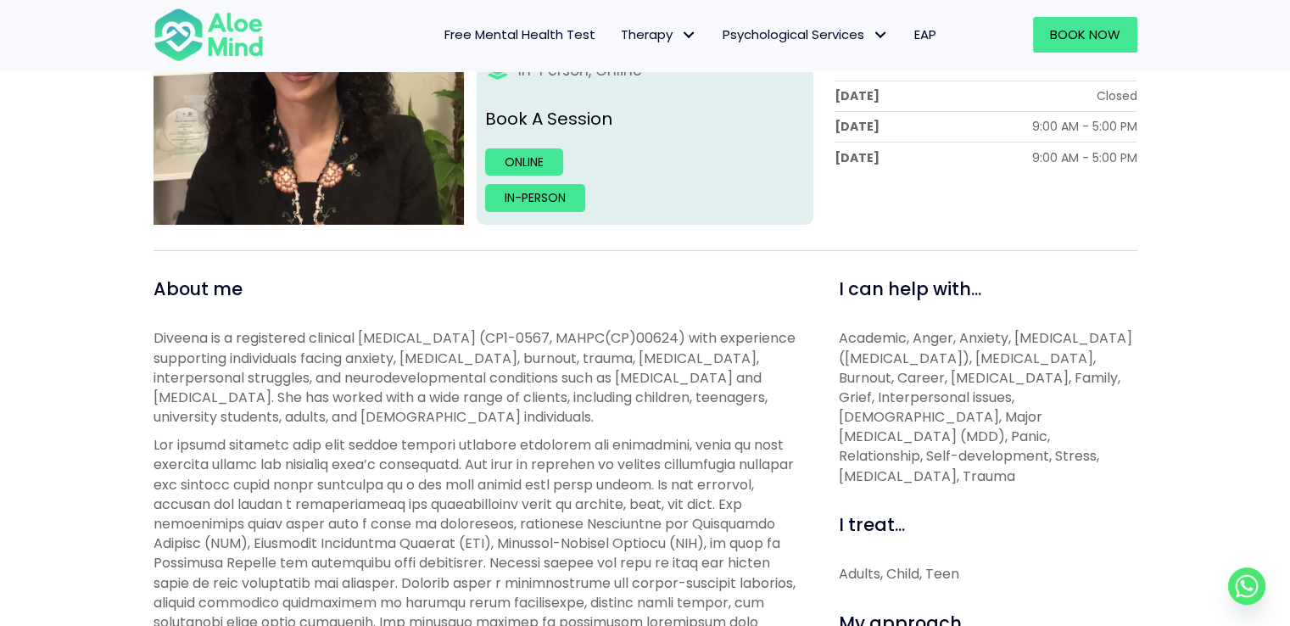
scroll to position [424, 0]
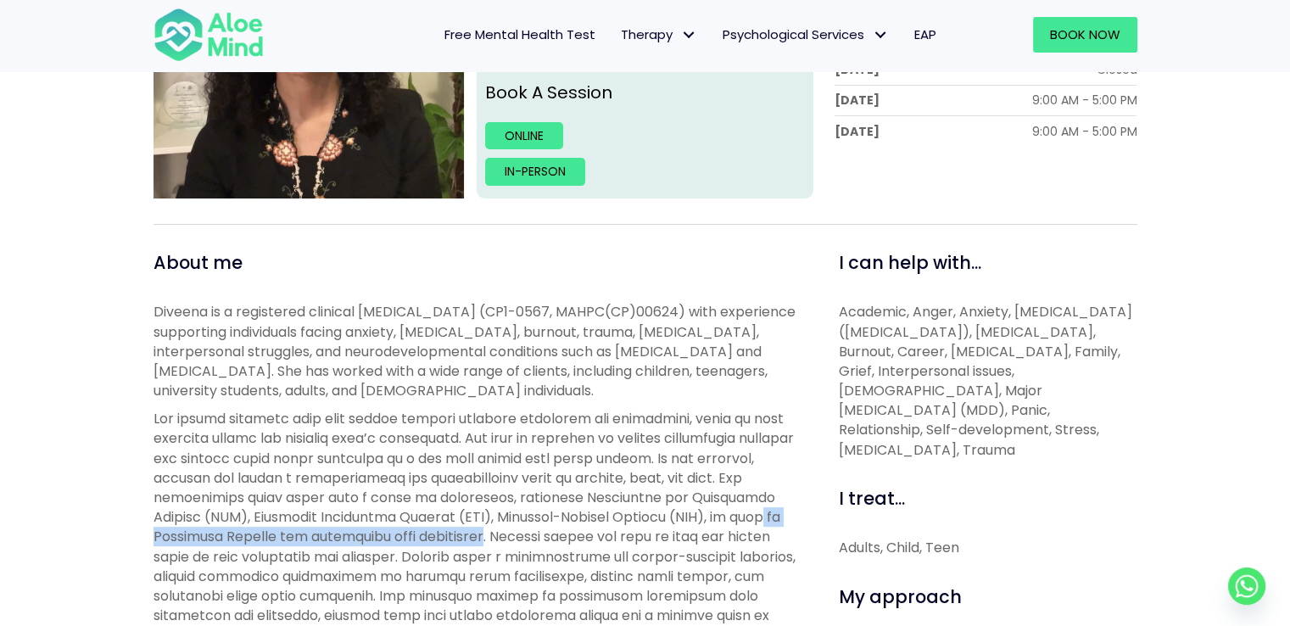
drag, startPoint x: 239, startPoint y: 534, endPoint x: 607, endPoint y: 538, distance: 368.1
click at [607, 538] on p at bounding box center [477, 527] width 647 height 236
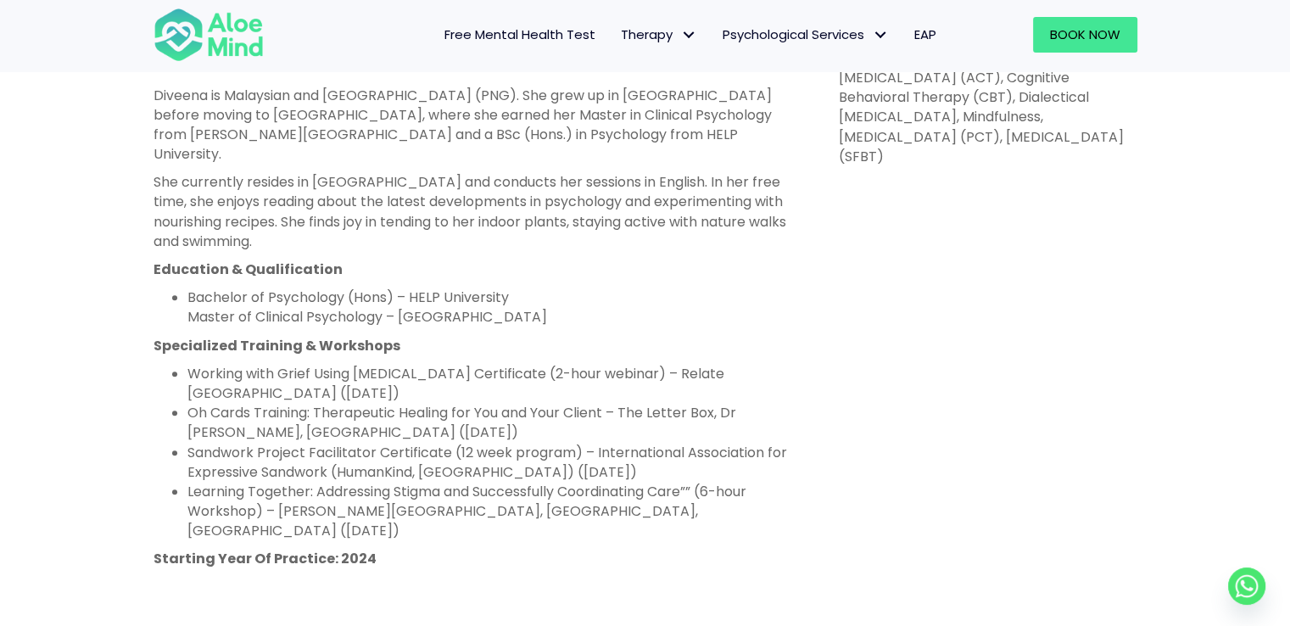
scroll to position [1018, 0]
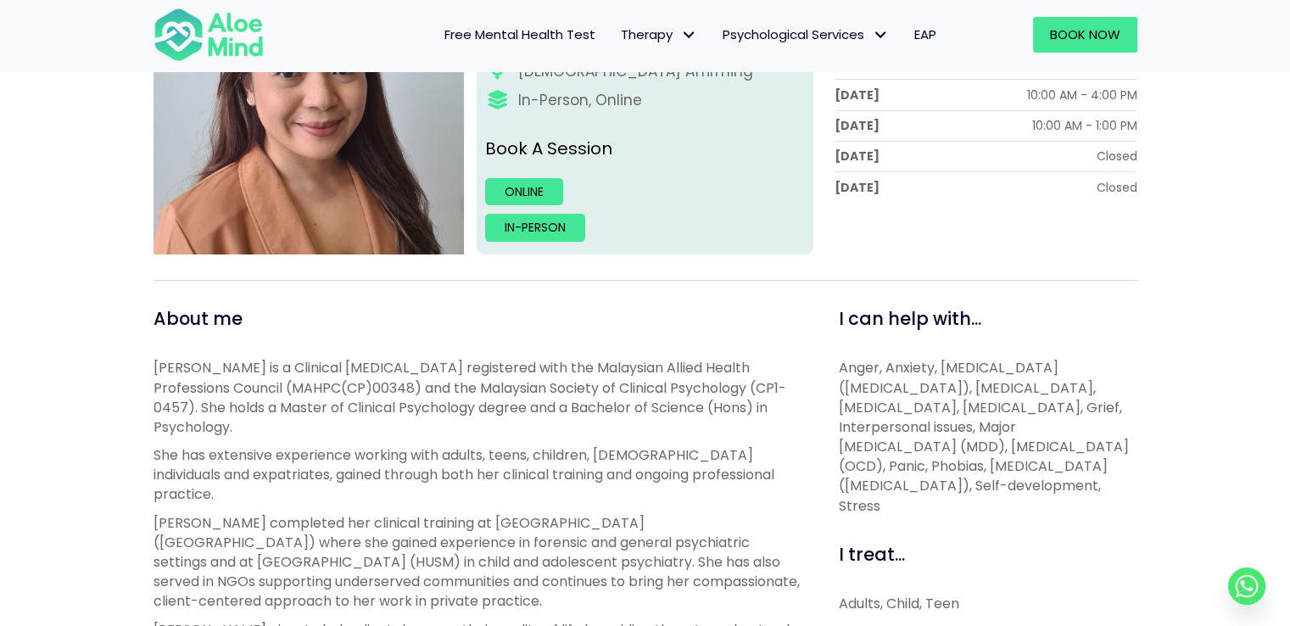
scroll to position [509, 0]
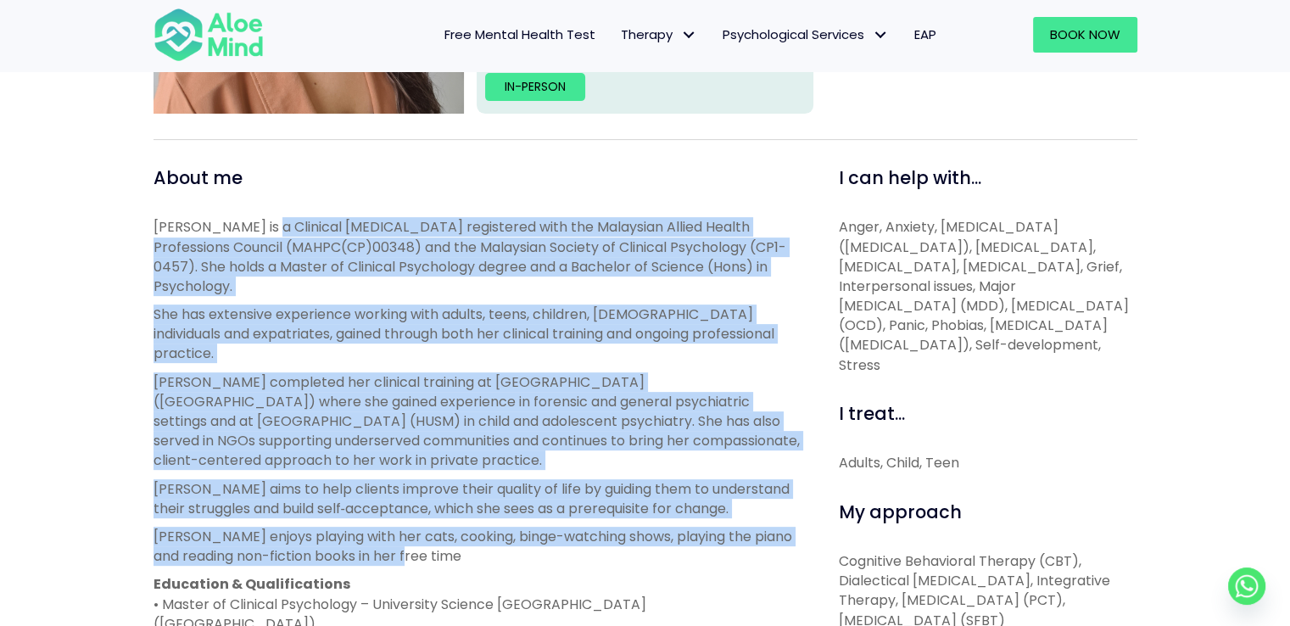
drag, startPoint x: 275, startPoint y: 222, endPoint x: 476, endPoint y: 517, distance: 356.4
click at [476, 517] on div "[PERSON_NAME] is a Clinical [MEDICAL_DATA] registered with the Malaysian Allied…" at bounding box center [477, 536] width 647 height 638
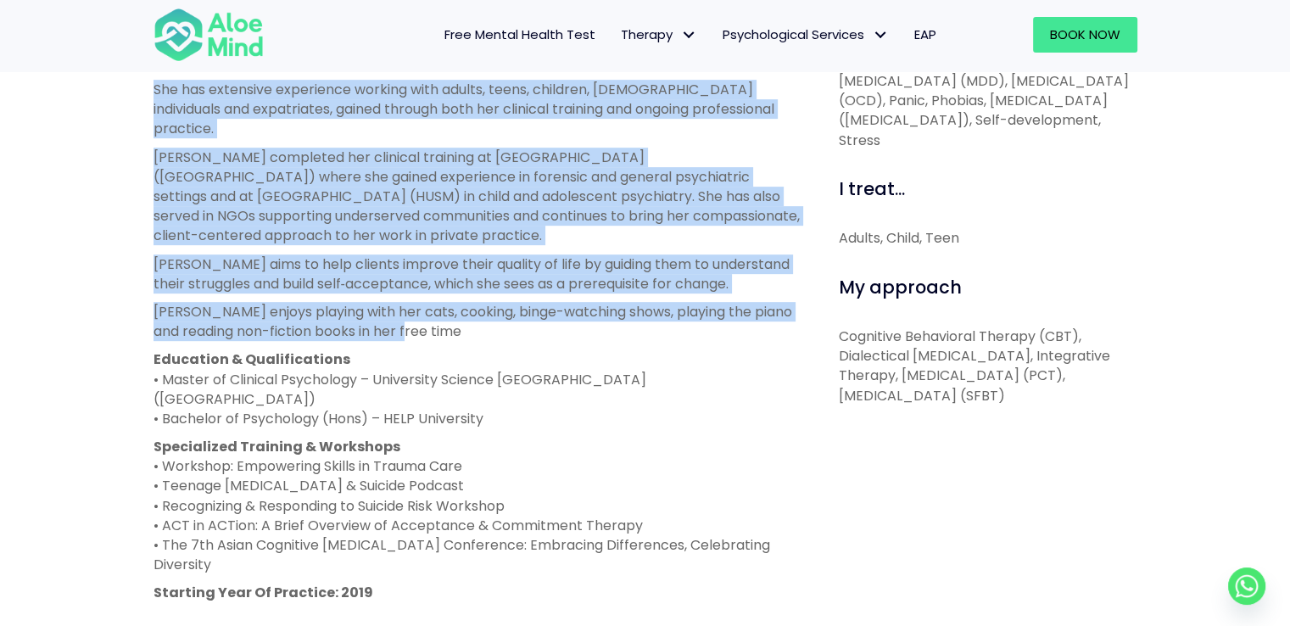
scroll to position [763, 0]
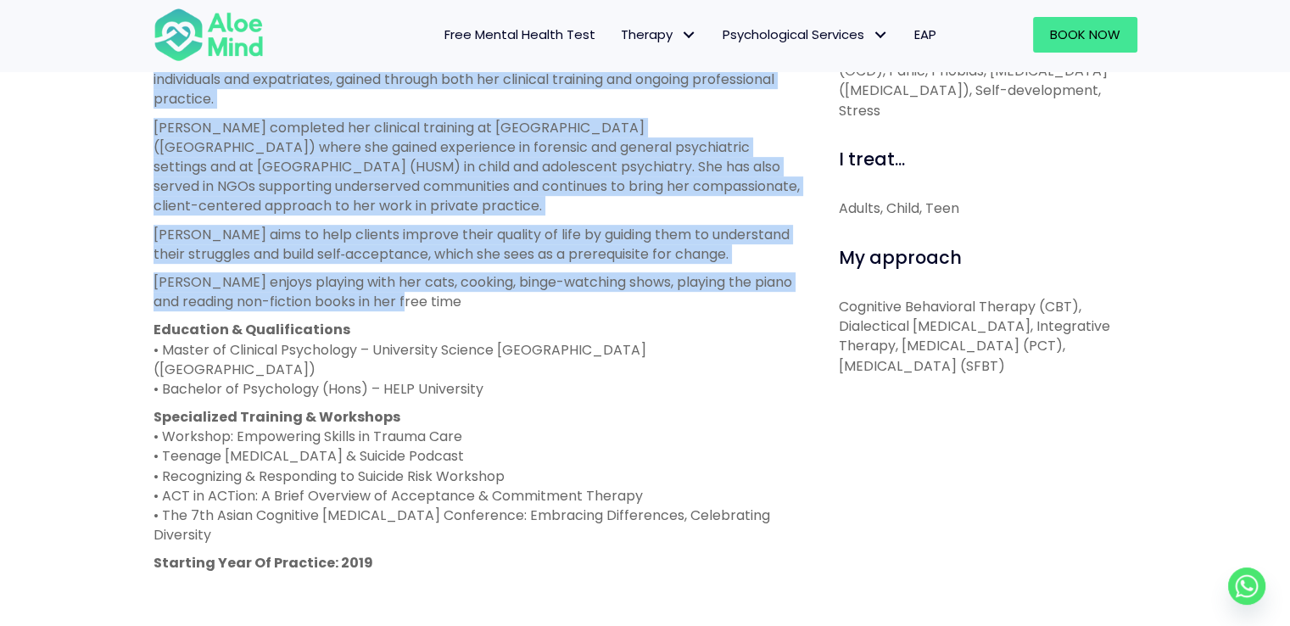
drag, startPoint x: 234, startPoint y: 377, endPoint x: 489, endPoint y: 479, distance: 274.1
click at [489, 479] on p "Specialized Training & Workshops • Workshop: Empowering Skills in Trauma Care •…" at bounding box center [477, 475] width 647 height 137
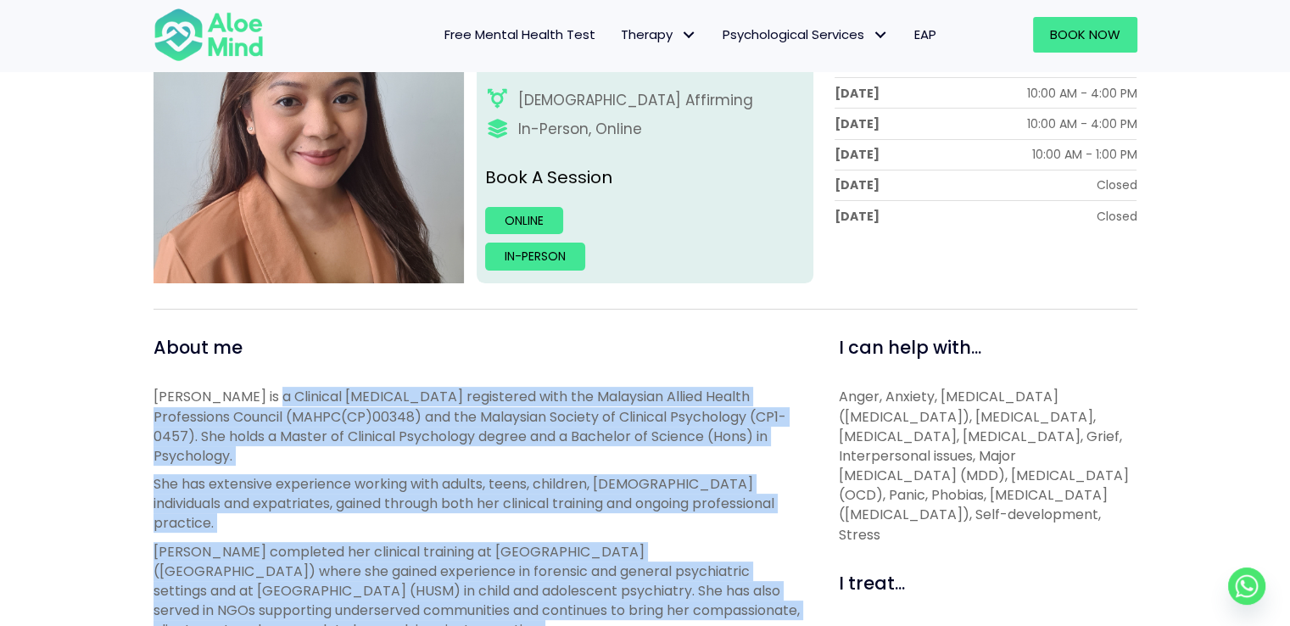
scroll to position [0, 0]
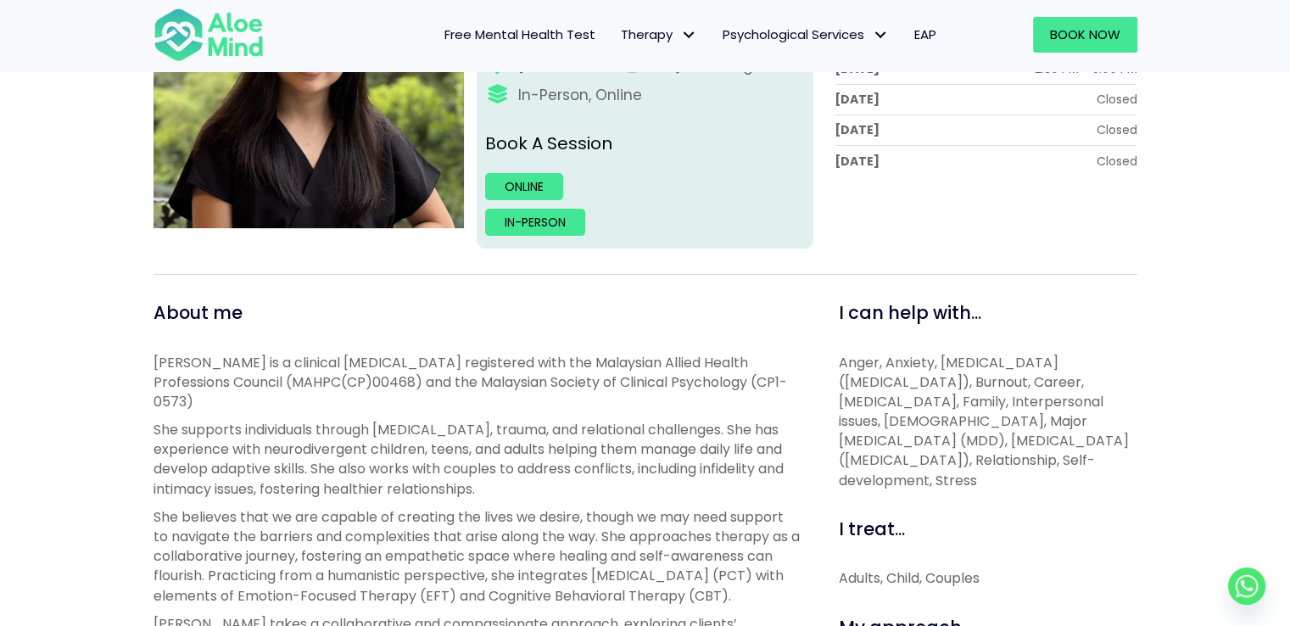
scroll to position [424, 0]
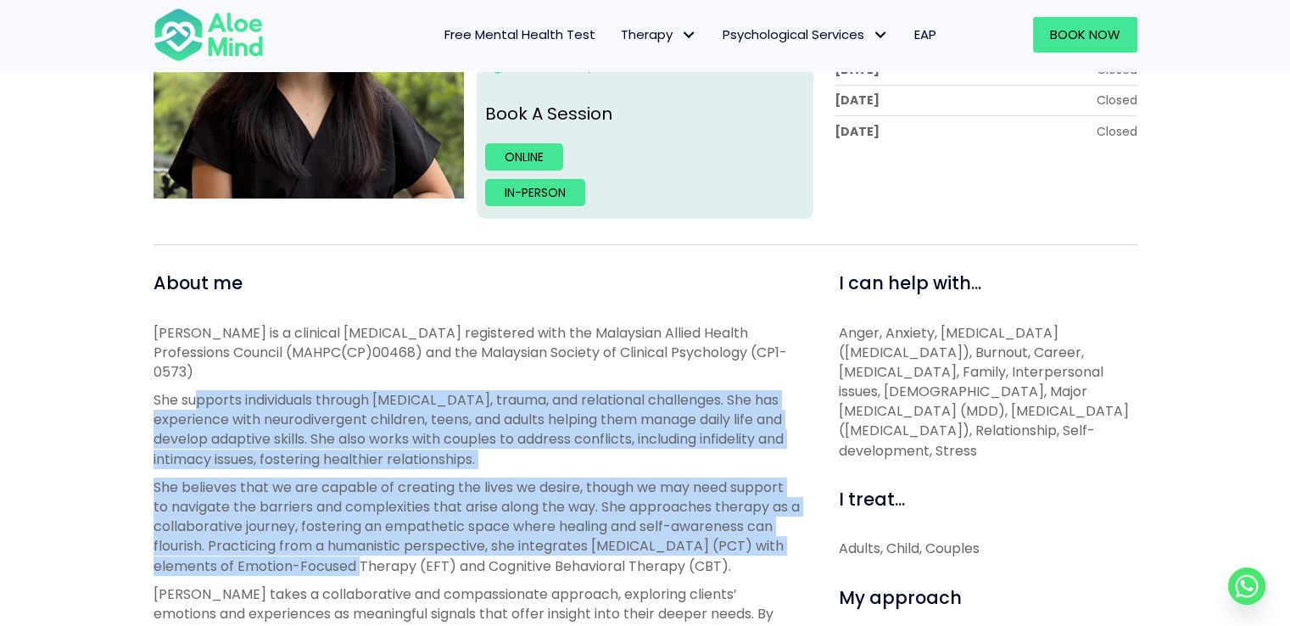
drag, startPoint x: 195, startPoint y: 384, endPoint x: 368, endPoint y: 547, distance: 237.6
click at [368, 547] on div "[PERSON_NAME] is a clinical [MEDICAL_DATA] registered with the Malaysian Allied…" at bounding box center [477, 612] width 647 height 579
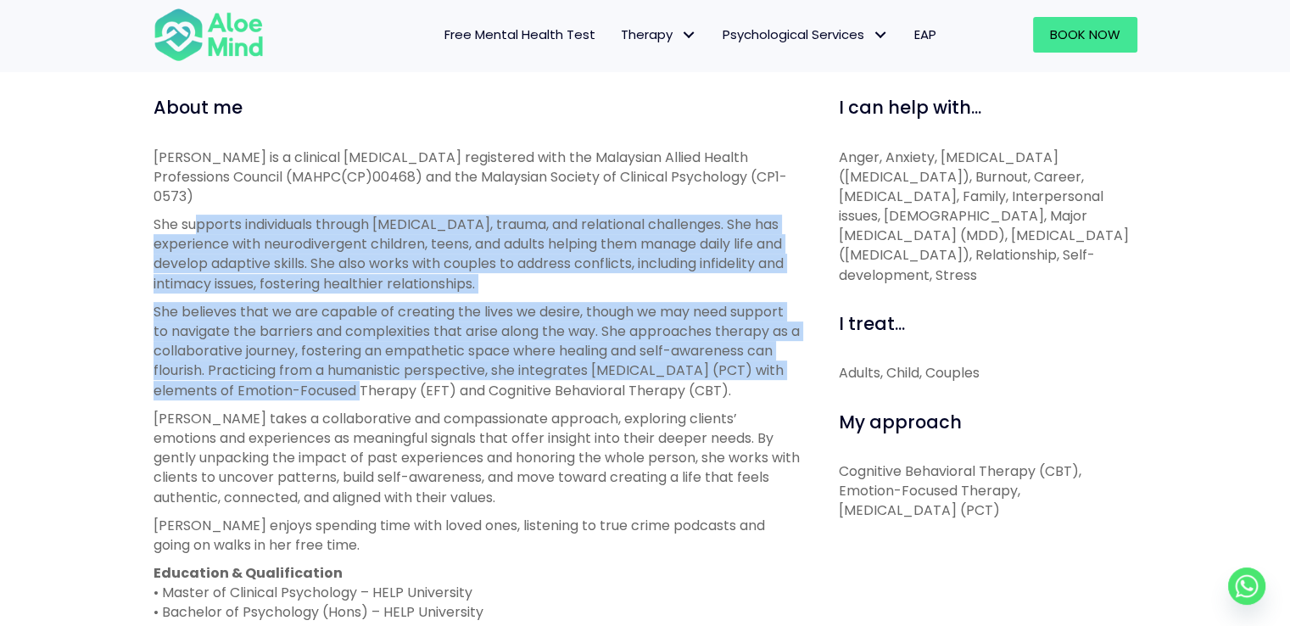
scroll to position [0, 0]
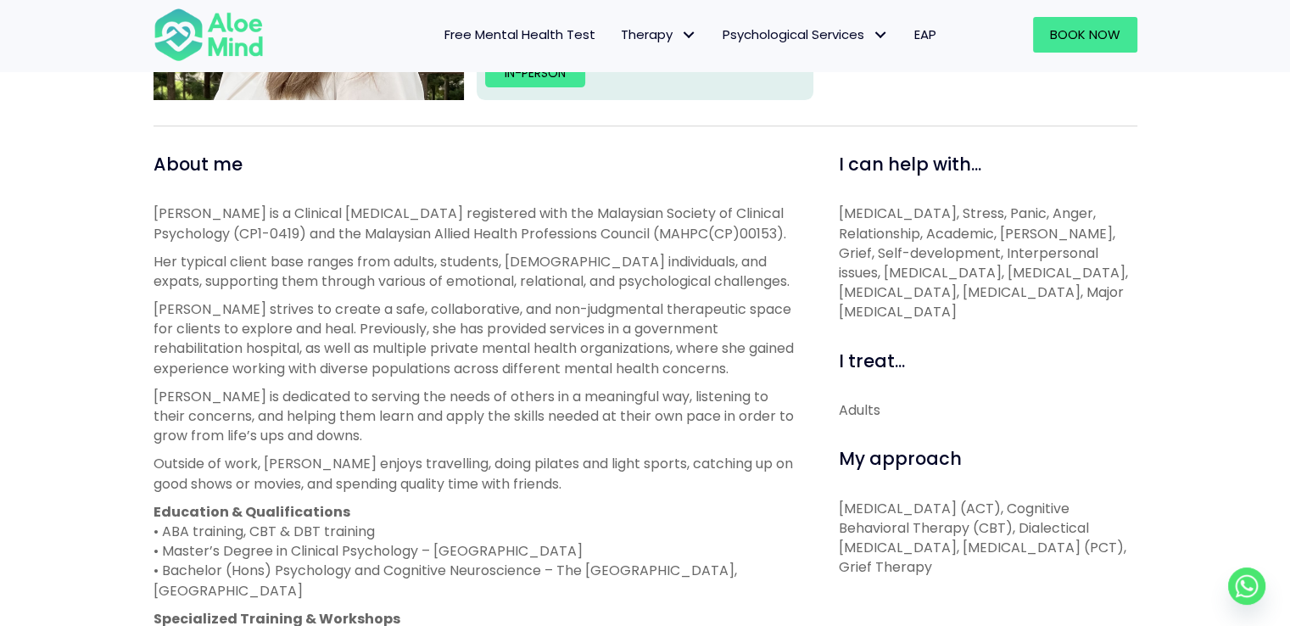
scroll to position [509, 0]
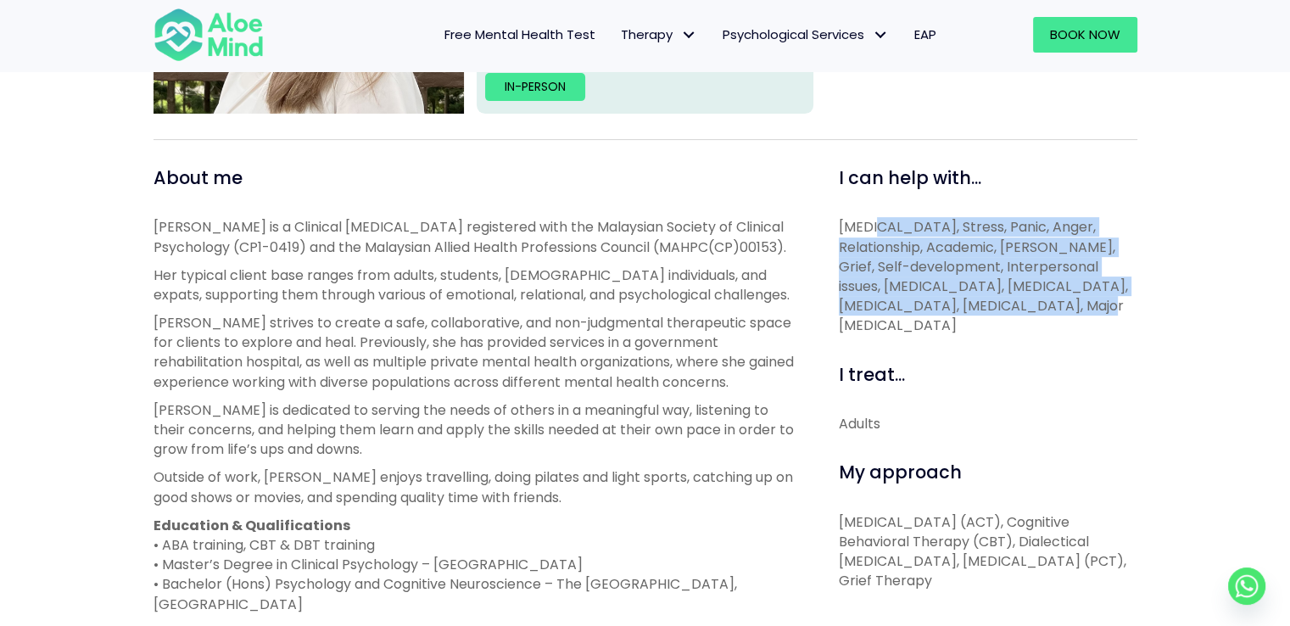
drag, startPoint x: 875, startPoint y: 229, endPoint x: 984, endPoint y: 305, distance: 132.7
click at [984, 305] on p "Depression, Anxiety, Stress, Panic, Anger, Relationship, Academic, Trauma, Grie…" at bounding box center [988, 276] width 299 height 118
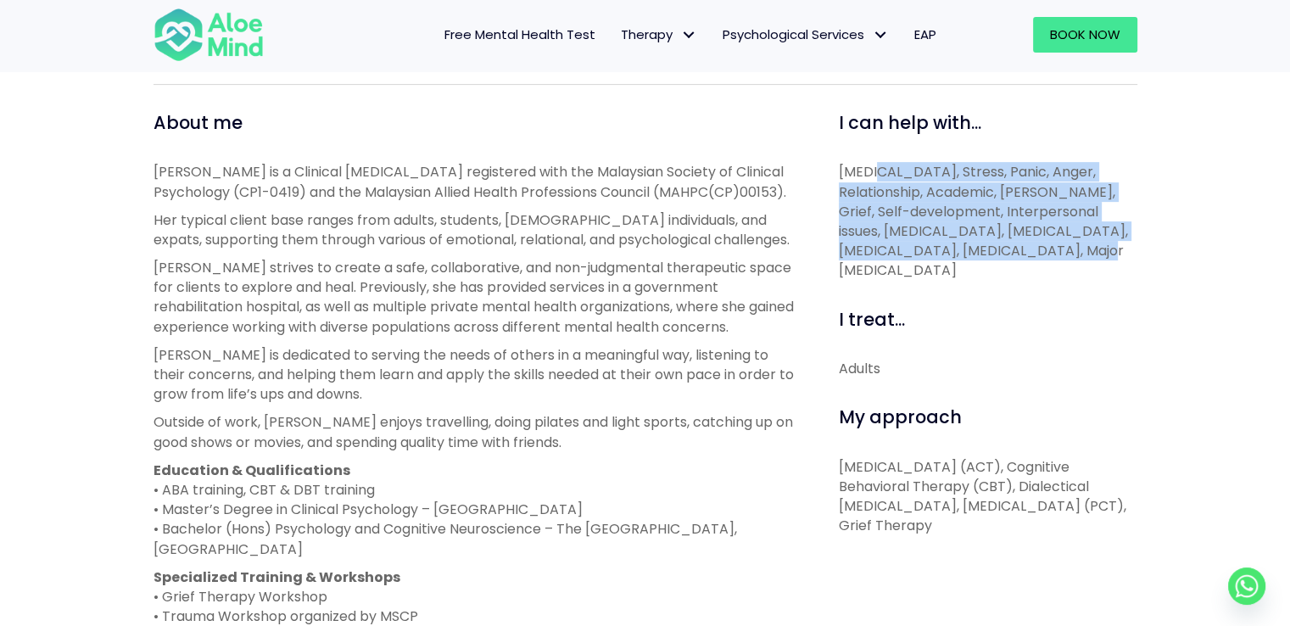
scroll to position [594, 0]
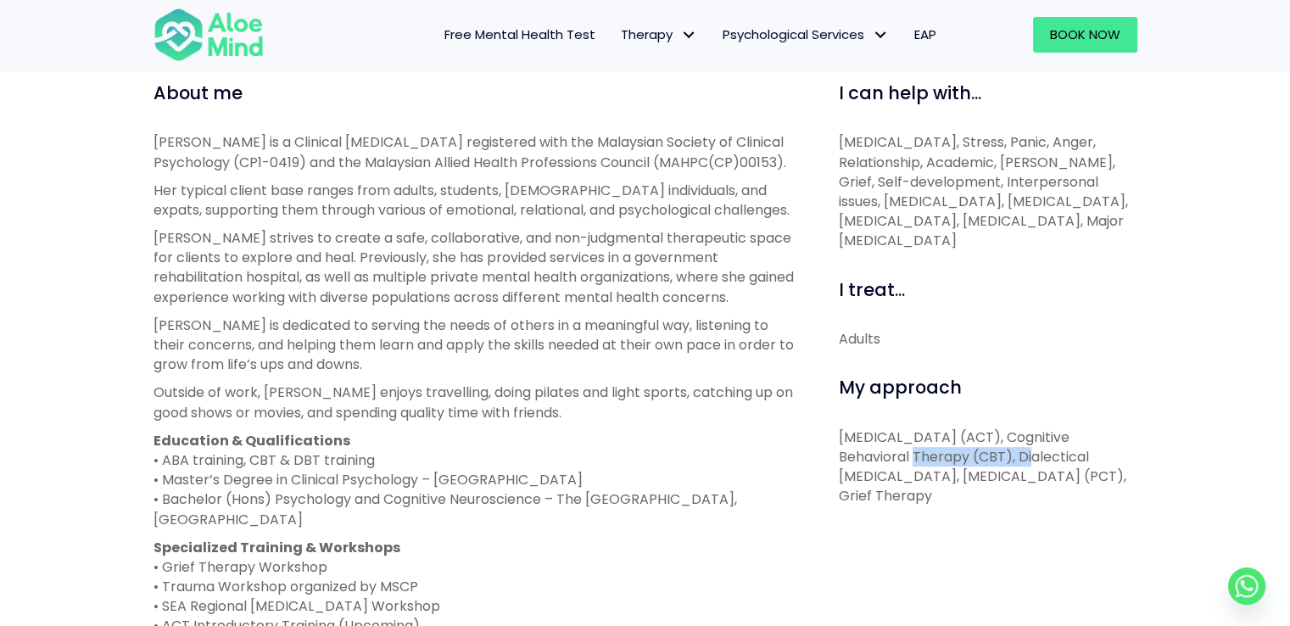
drag, startPoint x: 899, startPoint y: 477, endPoint x: 1018, endPoint y: 485, distance: 119.0
click at [1017, 485] on p "Acceptance and Commitment Therapy (ACT), Cognitive Behavioral Therapy (CBT), Di…" at bounding box center [988, 466] width 299 height 79
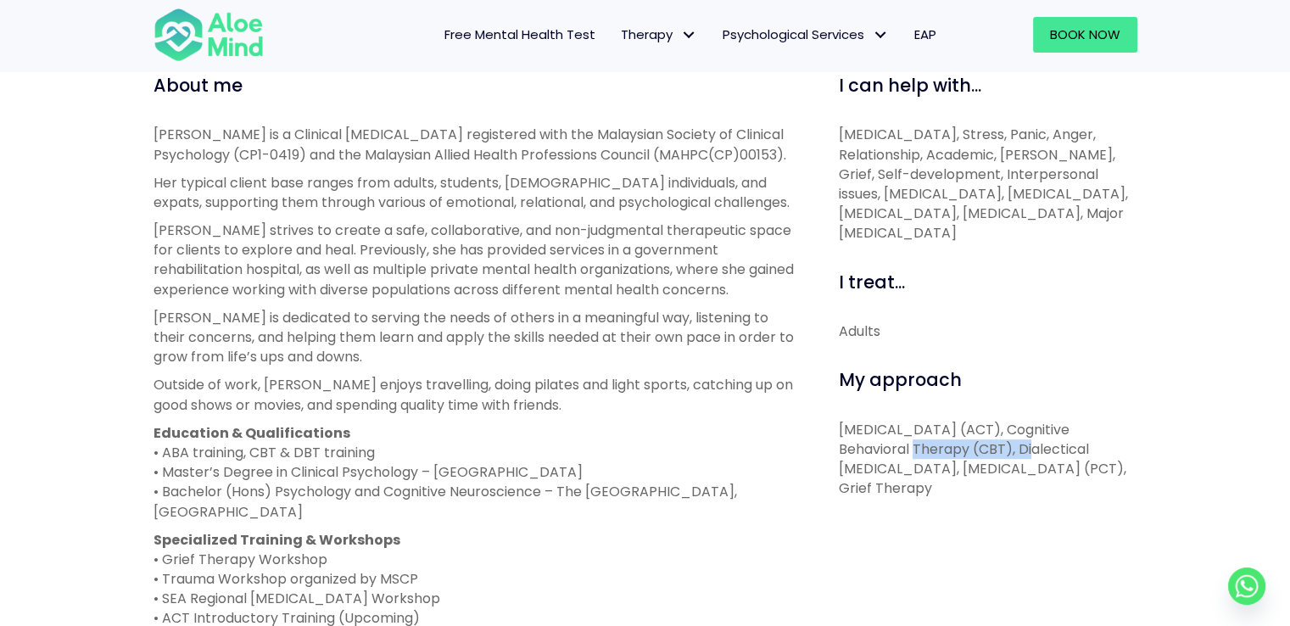
scroll to position [509, 0]
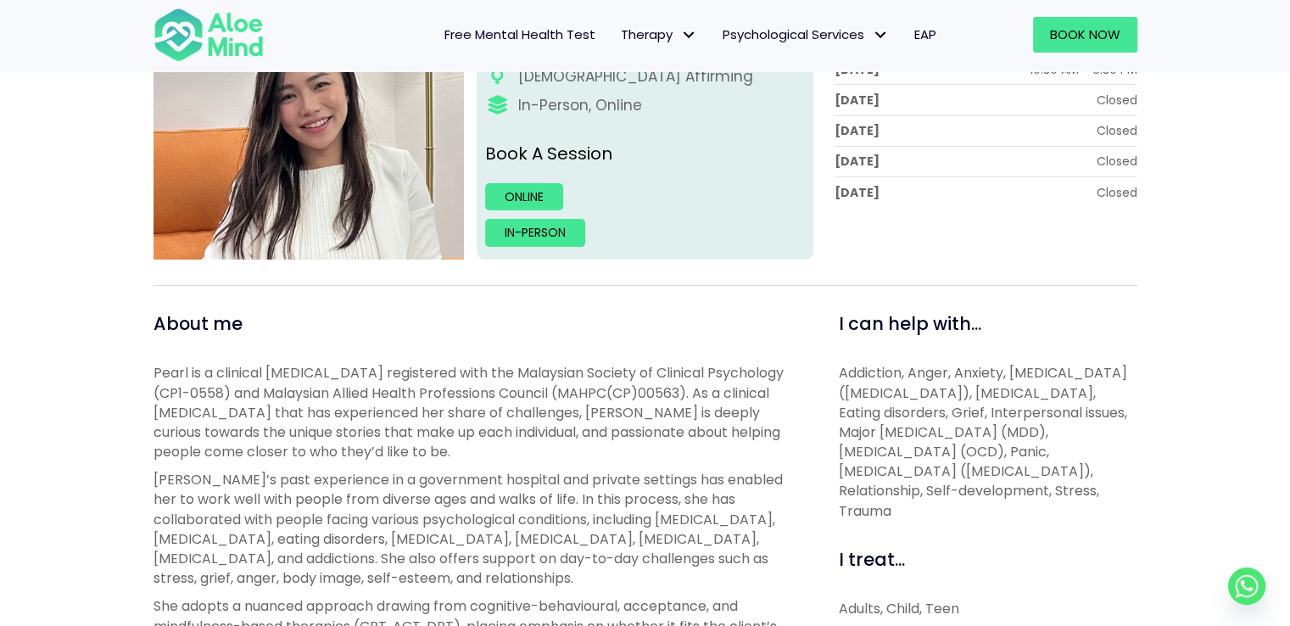
scroll to position [424, 0]
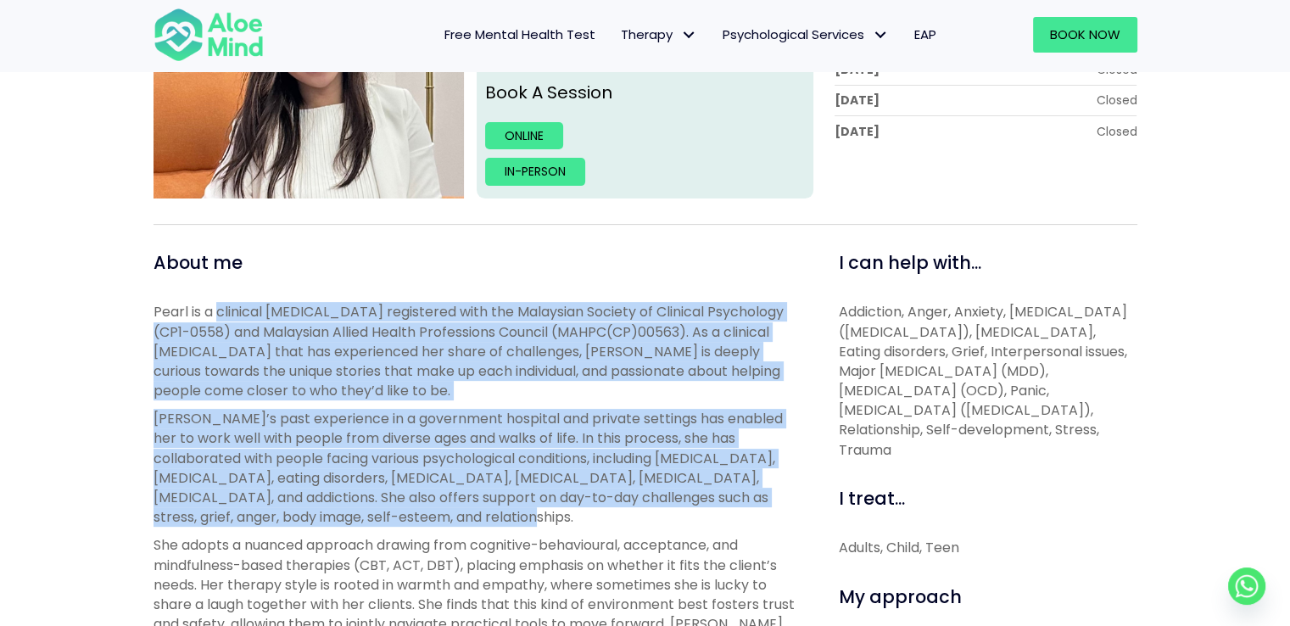
drag, startPoint x: 215, startPoint y: 313, endPoint x: 736, endPoint y: 522, distance: 561.0
click at [736, 522] on div "Pearl is a clinical psychologist registered with the Malaysian Society of Clini…" at bounding box center [477, 597] width 647 height 590
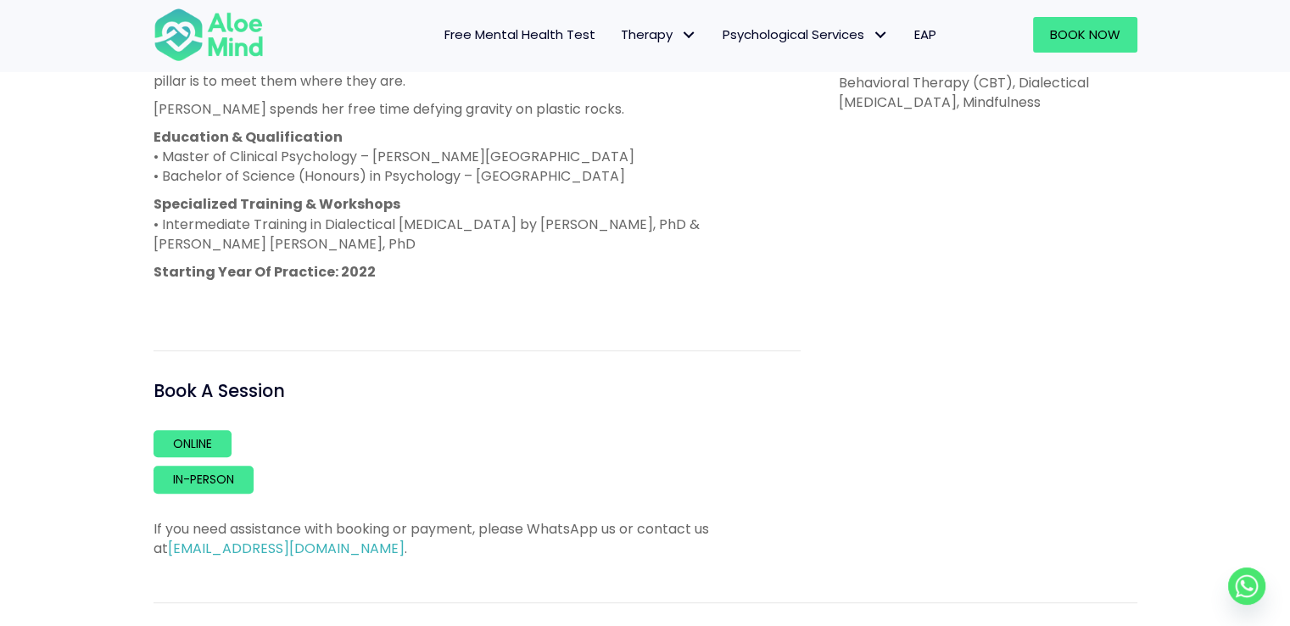
scroll to position [848, 0]
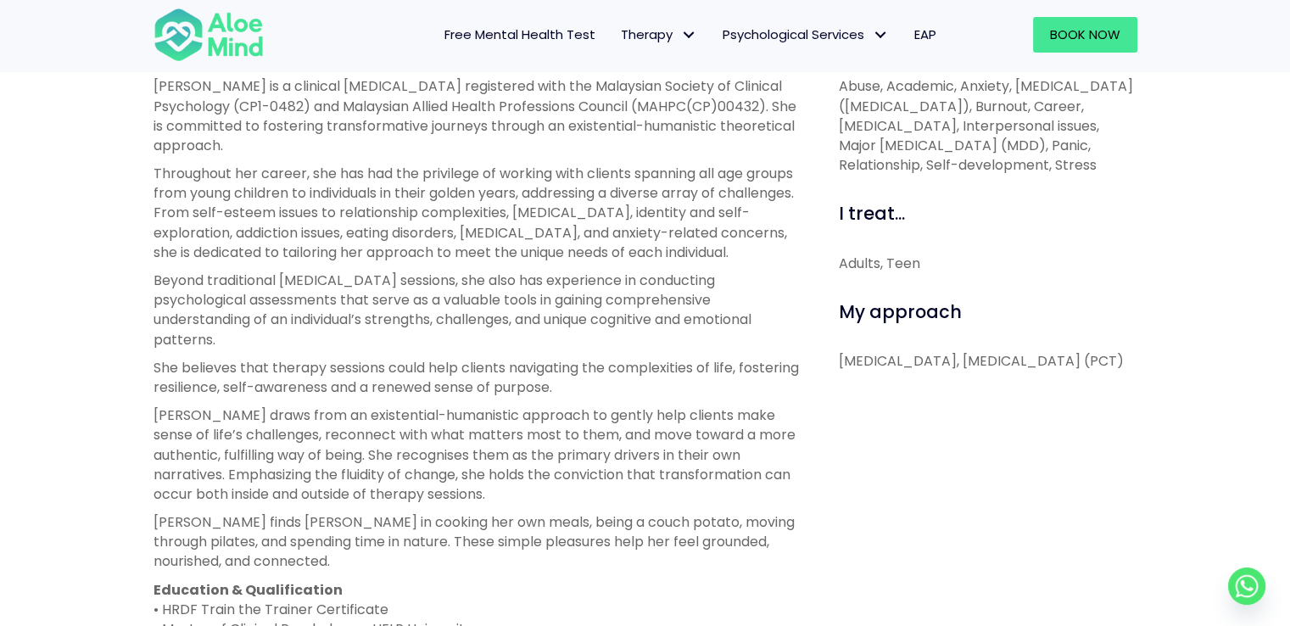
scroll to position [679, 0]
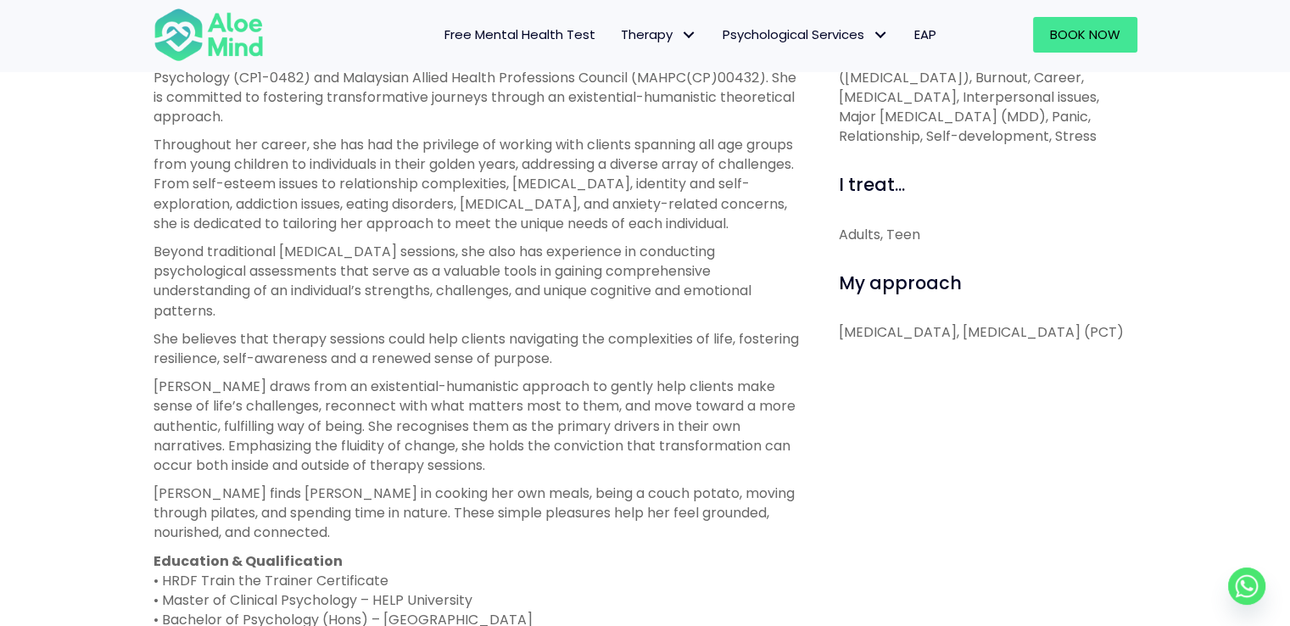
drag, startPoint x: 699, startPoint y: 377, endPoint x: 602, endPoint y: 411, distance: 102.5
click at [602, 411] on p "[PERSON_NAME] draws from an existential-humanistic approach to gently help clie…" at bounding box center [477, 426] width 647 height 98
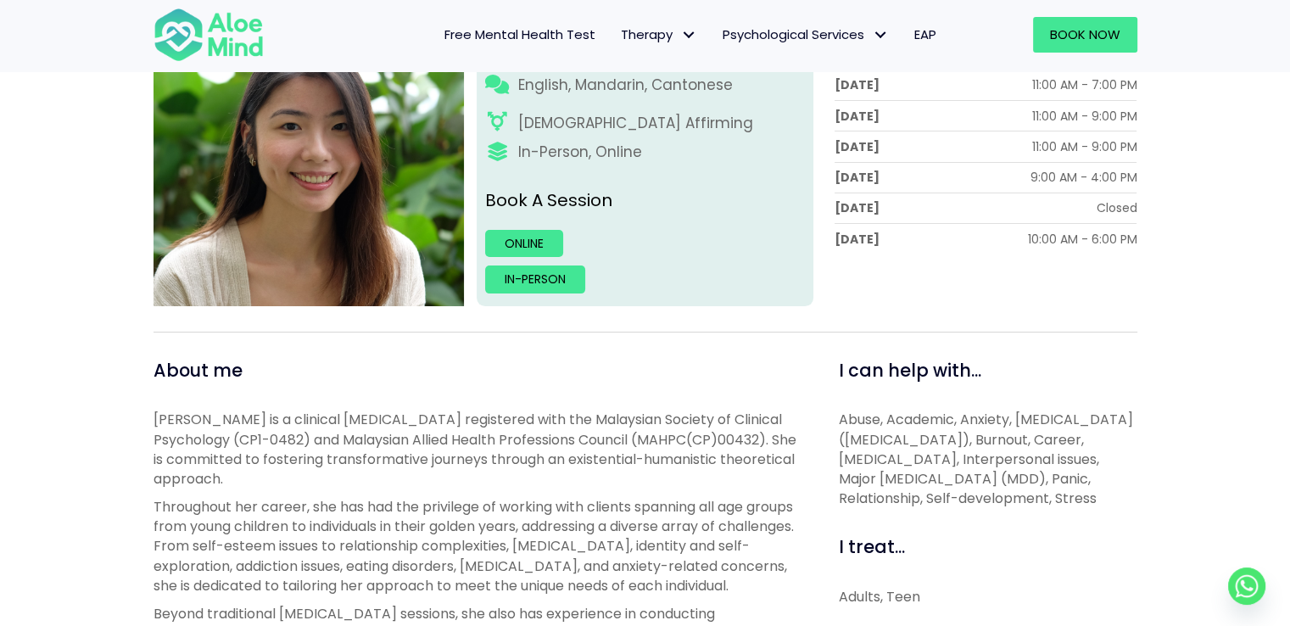
scroll to position [85, 0]
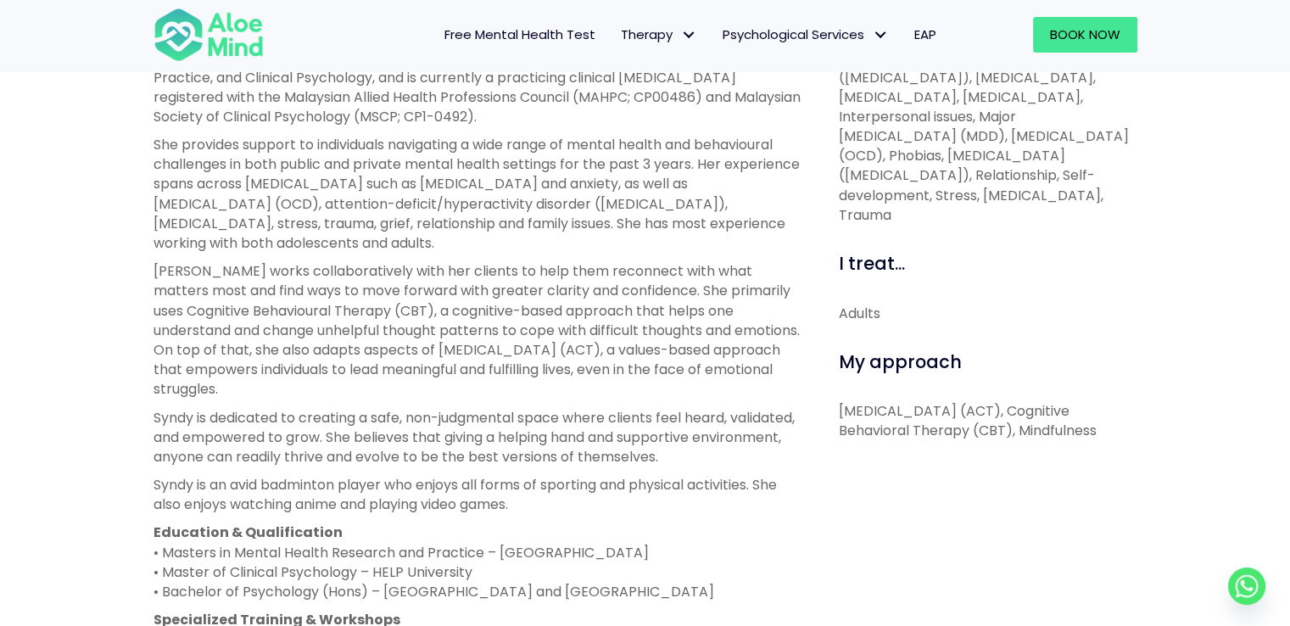
scroll to position [763, 0]
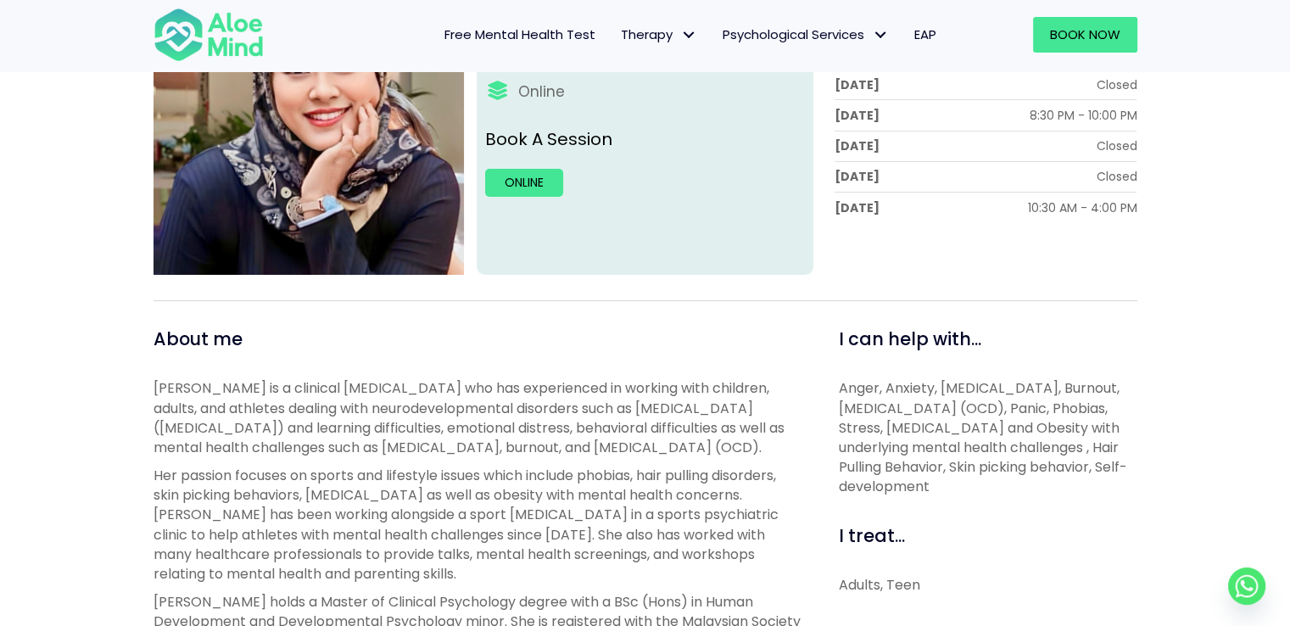
scroll to position [424, 0]
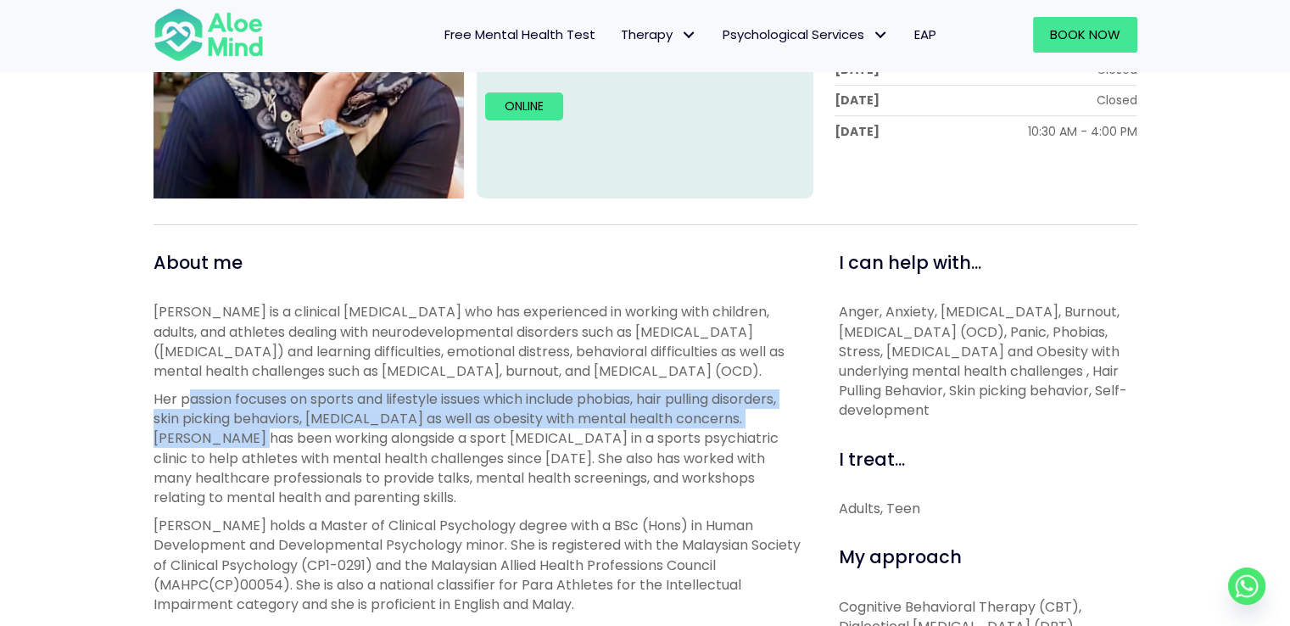
drag, startPoint x: 184, startPoint y: 426, endPoint x: 232, endPoint y: 449, distance: 52.7
click at [232, 449] on span "Her passion focuses on sports and lifestyle issues which include phobias, hair …" at bounding box center [466, 448] width 625 height 118
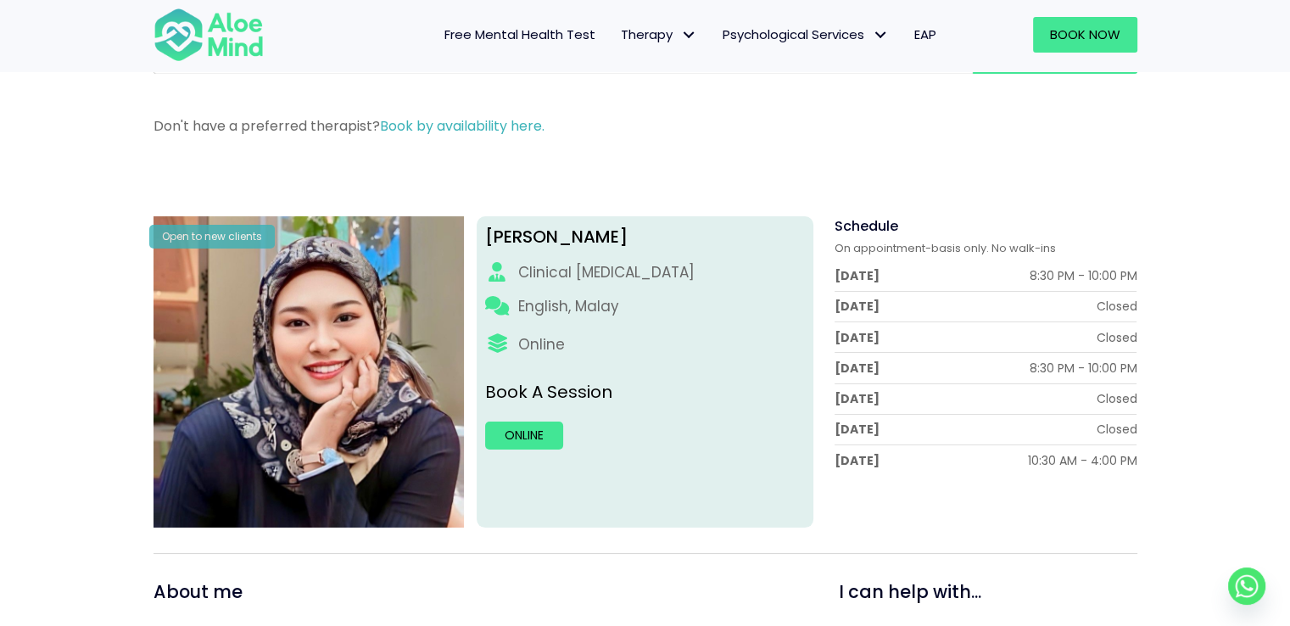
scroll to position [85, 0]
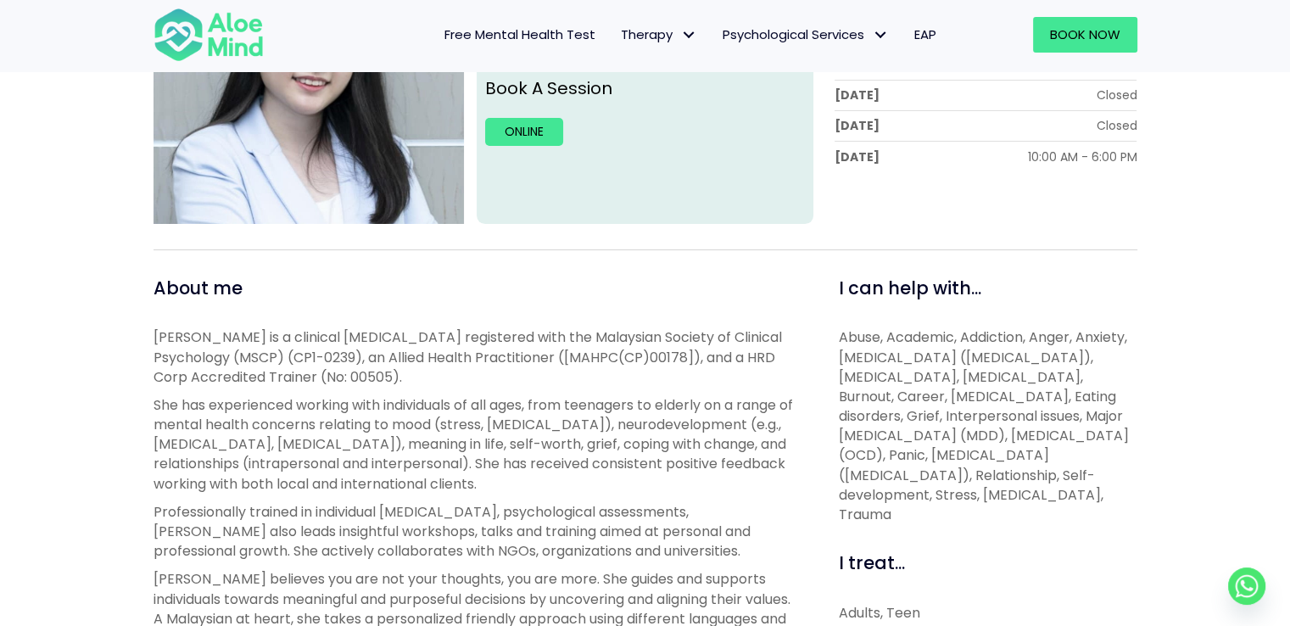
scroll to position [424, 0]
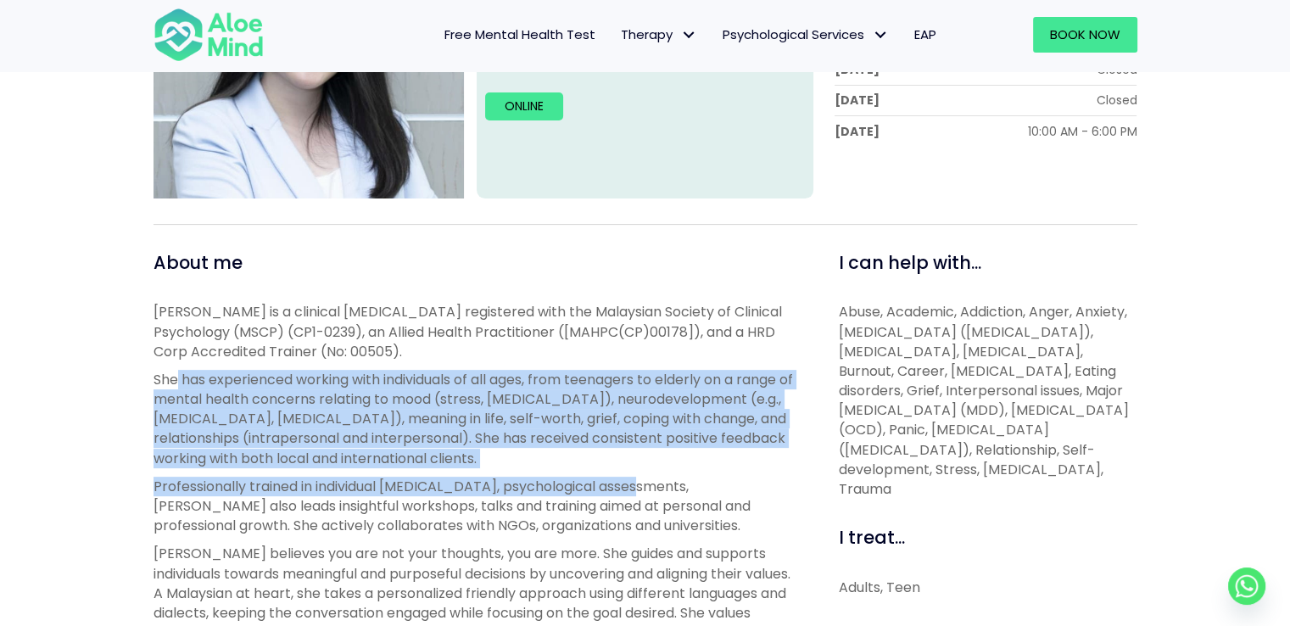
drag, startPoint x: 179, startPoint y: 372, endPoint x: 641, endPoint y: 483, distance: 475.2
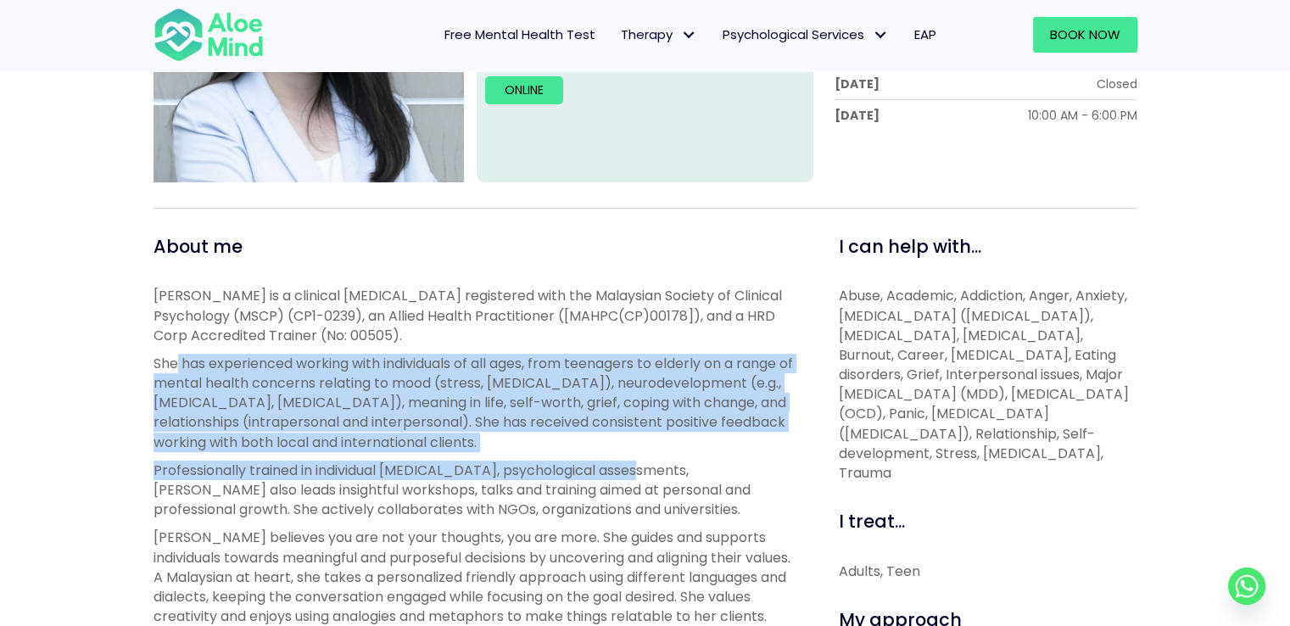
scroll to position [170, 0]
